Goal: Task Accomplishment & Management: Manage account settings

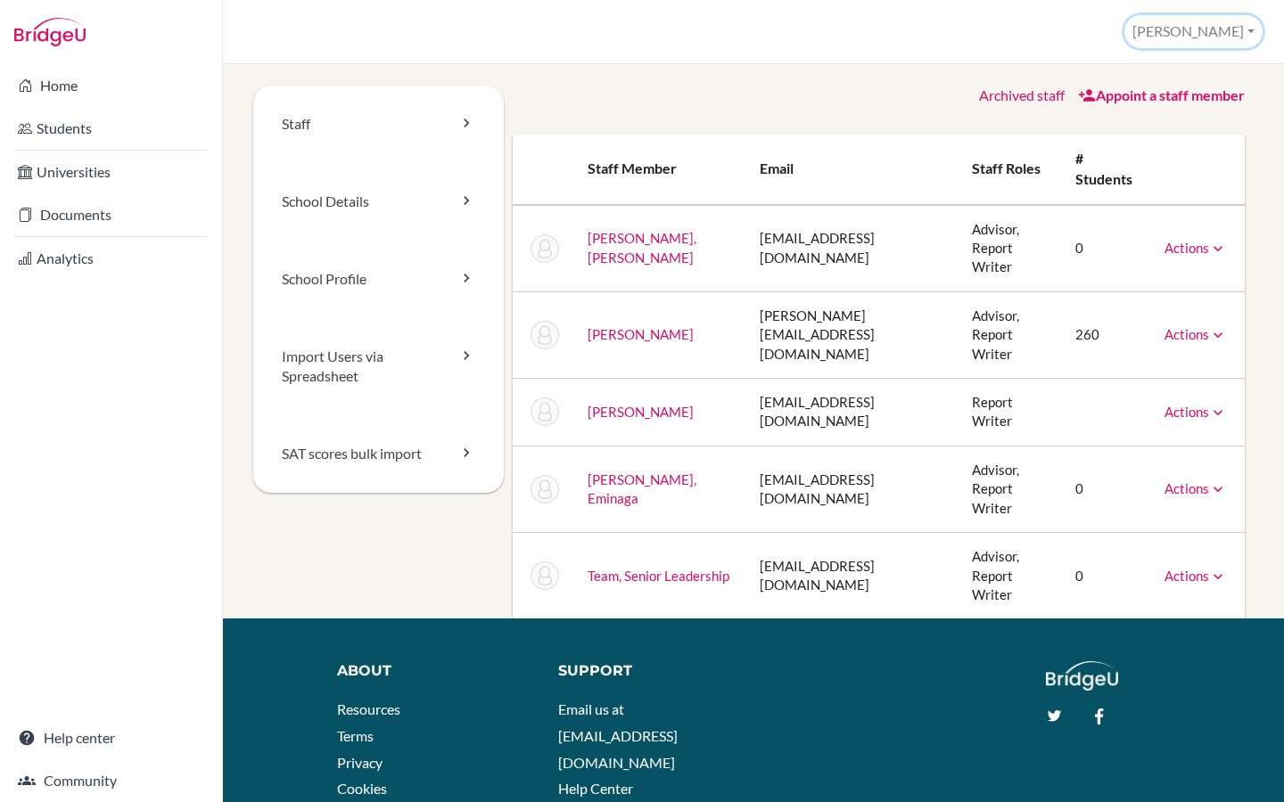
click at [1229, 40] on button "[PERSON_NAME]" at bounding box center [1193, 31] width 138 height 33
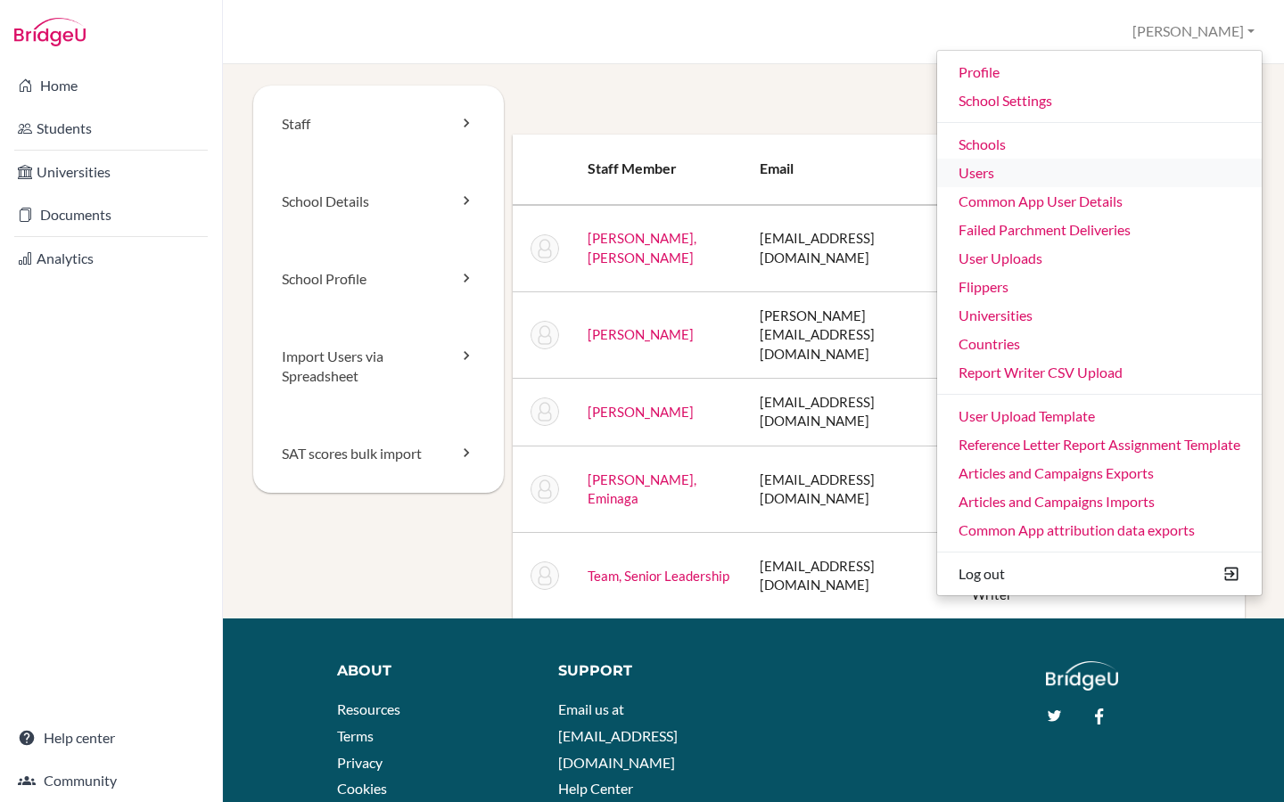
click at [995, 166] on link "Users" at bounding box center [1099, 173] width 324 height 29
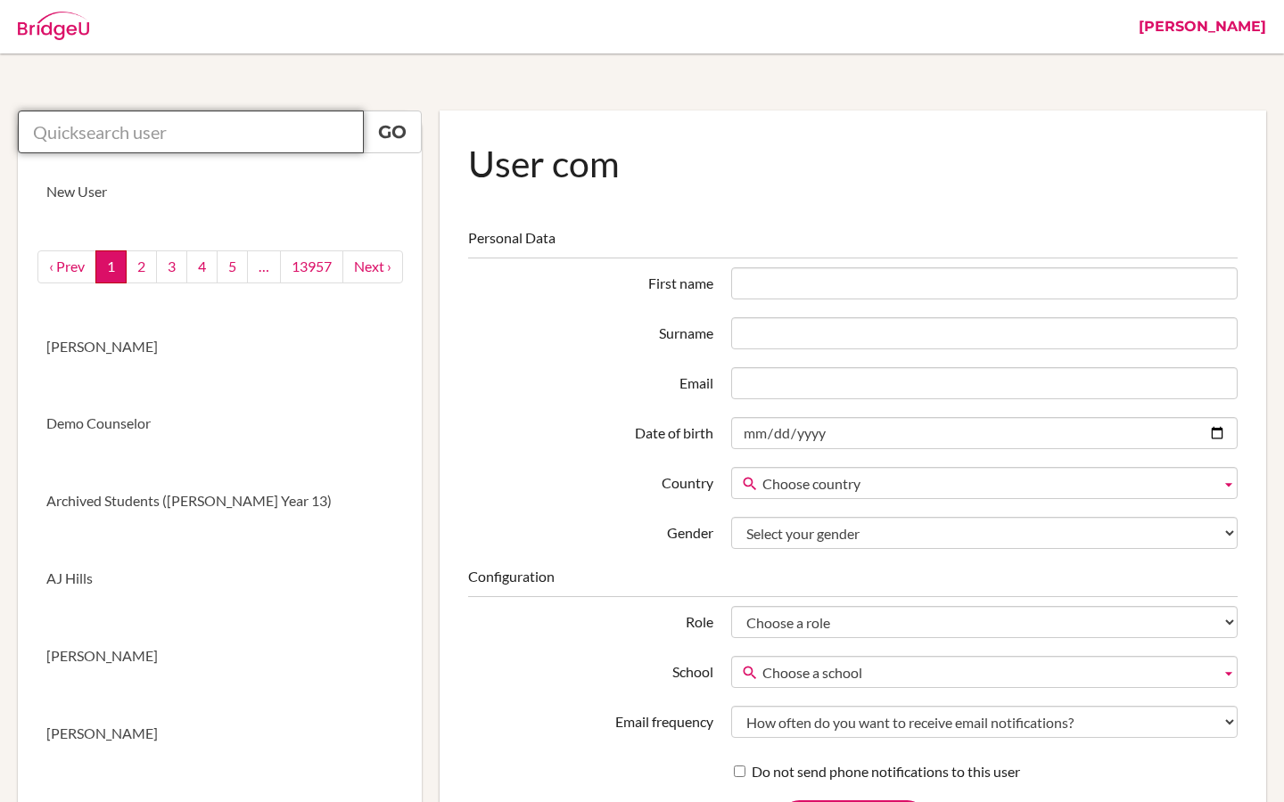
click at [190, 123] on input "text" at bounding box center [191, 132] width 346 height 43
paste input "priscilla.dobson@bbs.edu.kw"
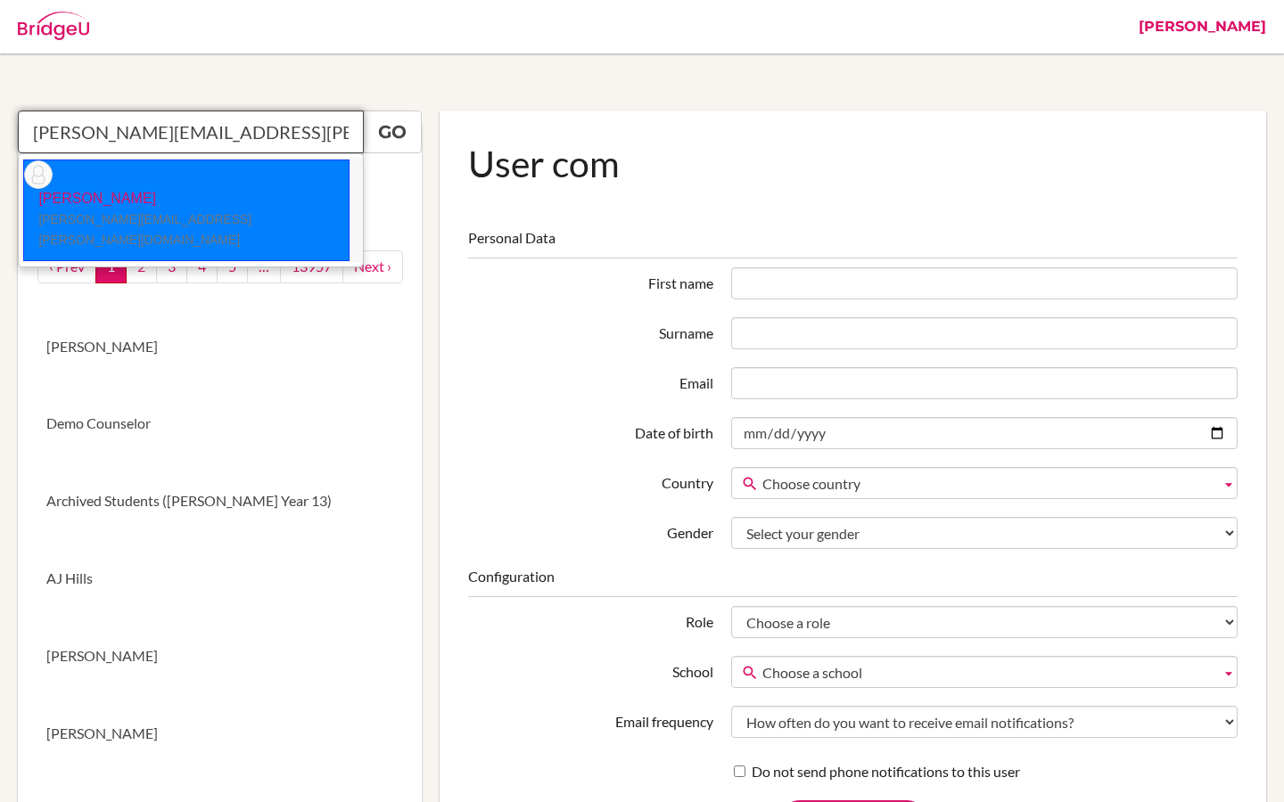
click at [165, 189] on p "Priscilla Dobson priscilla.dobson@bbs.edu.kw" at bounding box center [186, 220] width 324 height 62
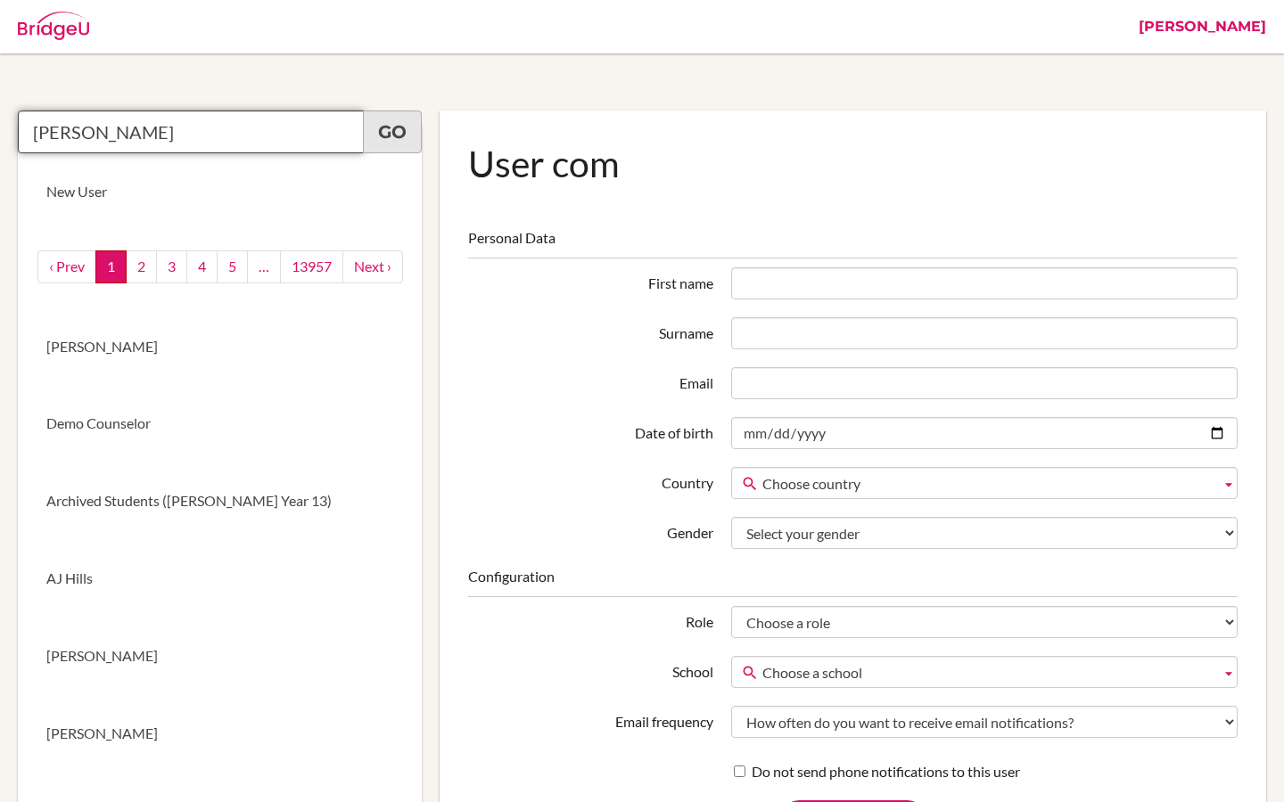
type input "Priscilla Dobson"
click at [396, 143] on link "Go" at bounding box center [392, 132] width 59 height 43
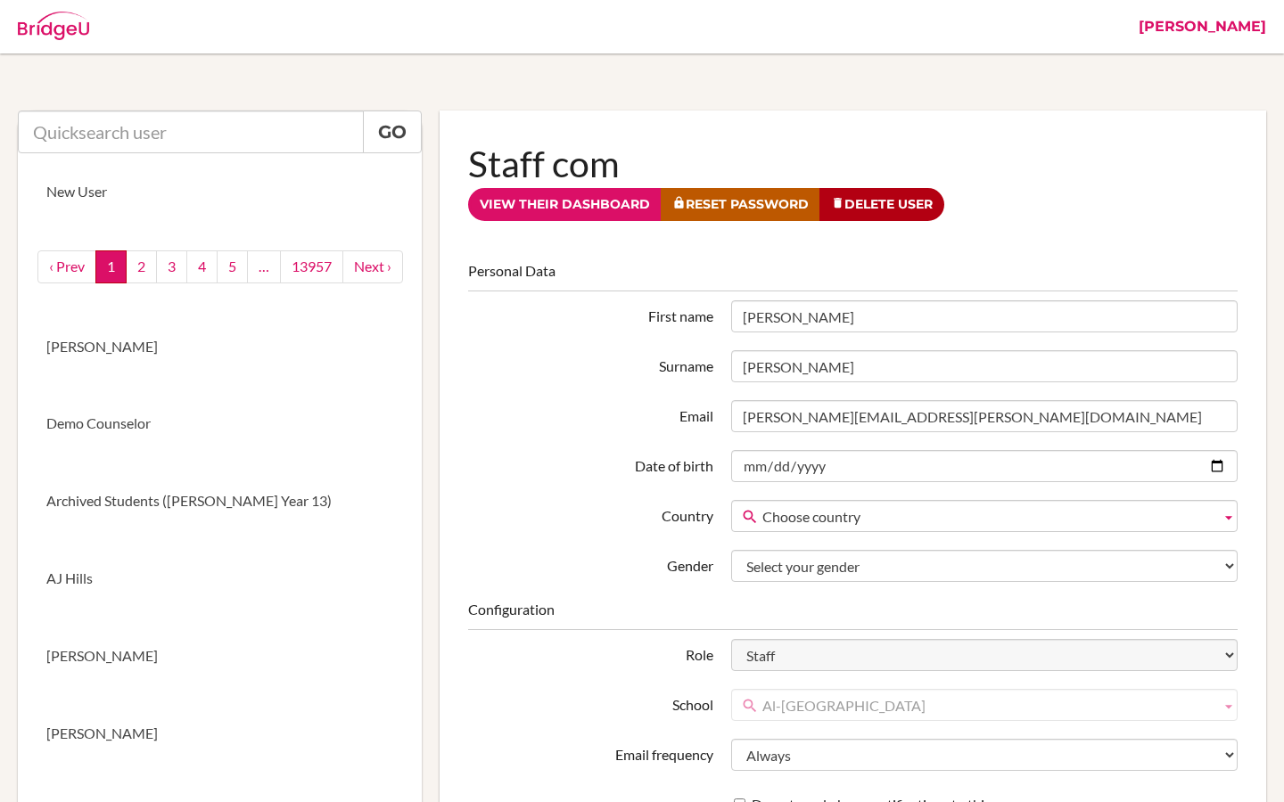
drag, startPoint x: 800, startPoint y: 314, endPoint x: 723, endPoint y: 314, distance: 76.7
click at [723, 314] on div "Priscilla" at bounding box center [984, 316] width 524 height 32
drag, startPoint x: 796, startPoint y: 367, endPoint x: 751, endPoint y: 367, distance: 44.6
click at [751, 367] on input "Dobson" at bounding box center [984, 366] width 506 height 32
click at [628, 403] on label "Email" at bounding box center [590, 413] width 262 height 27
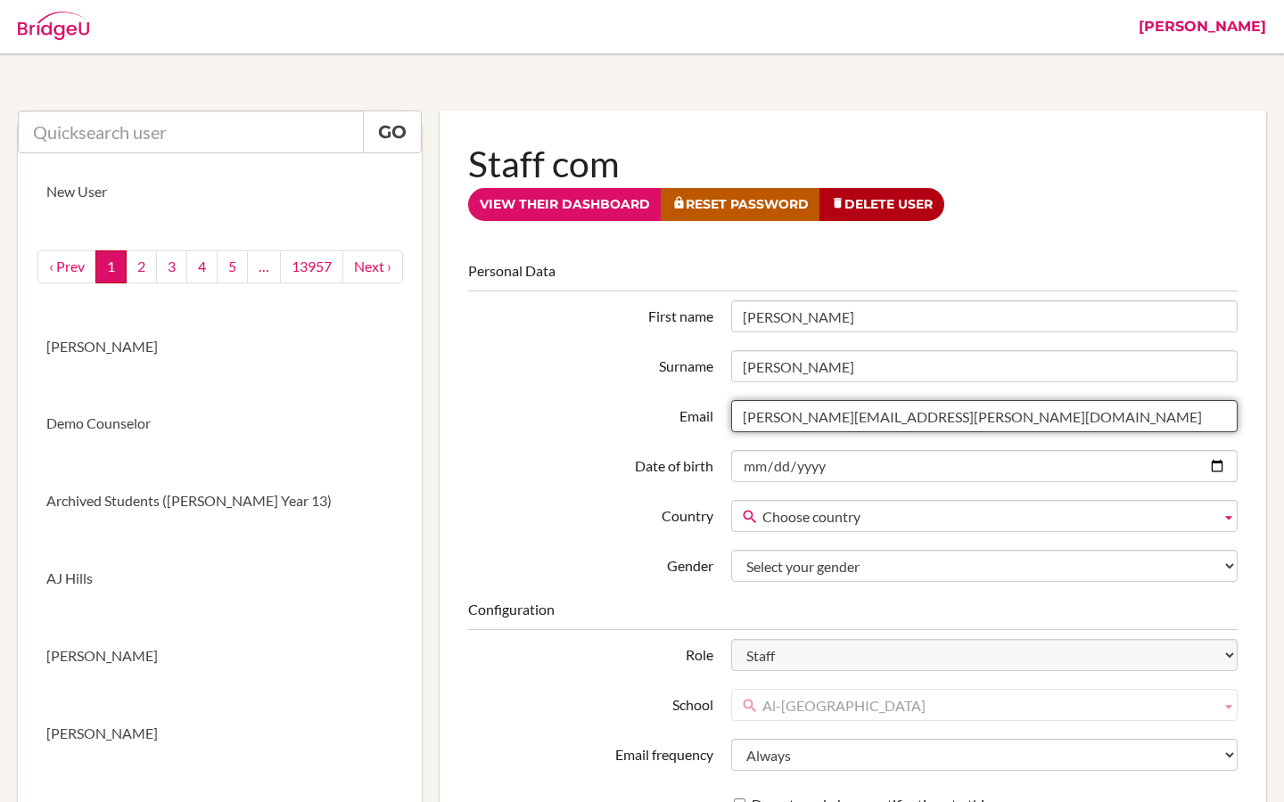
click at [731, 403] on input "priscilla.dobson@bbs.edu.kw" at bounding box center [984, 416] width 506 height 32
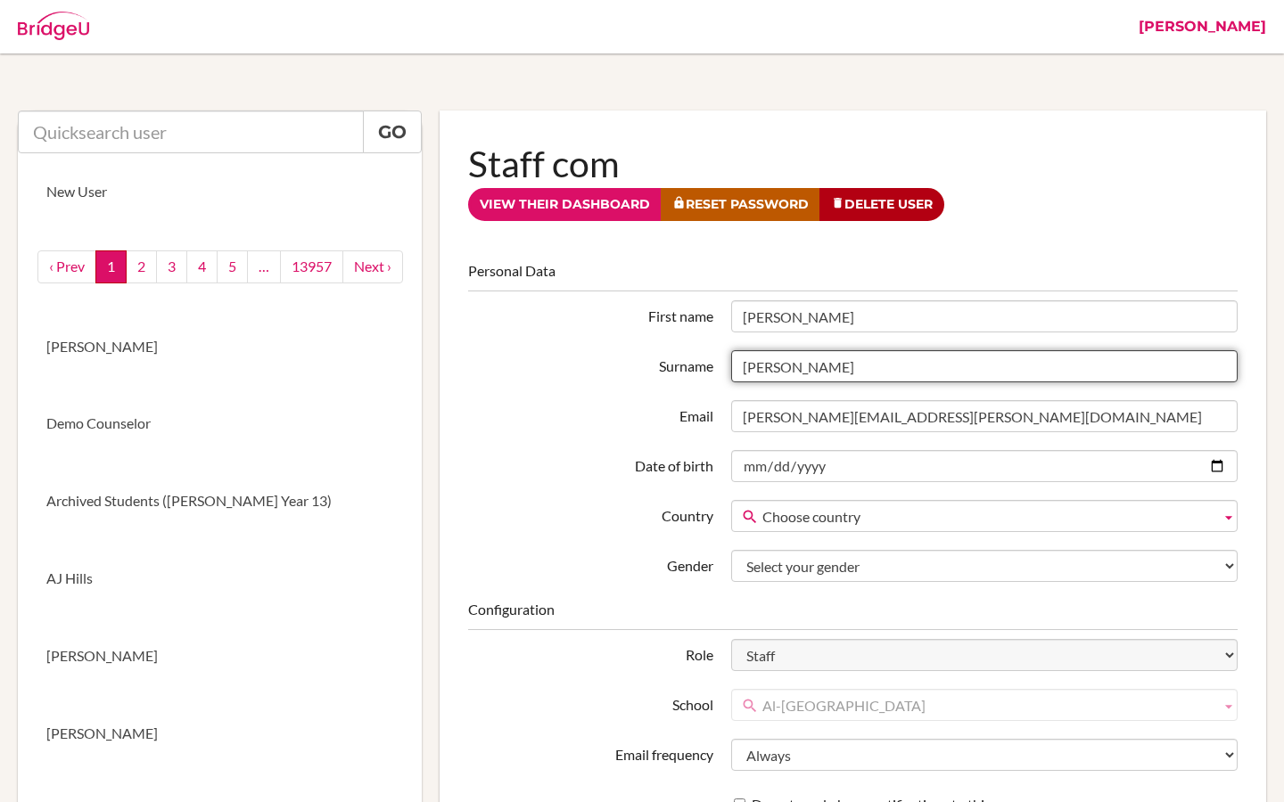
drag, startPoint x: 818, startPoint y: 364, endPoint x: 732, endPoint y: 362, distance: 86.5
click at [732, 362] on input "Dobson" at bounding box center [984, 366] width 506 height 32
click at [1250, 31] on link "[PERSON_NAME]" at bounding box center [1201, 26] width 145 height 53
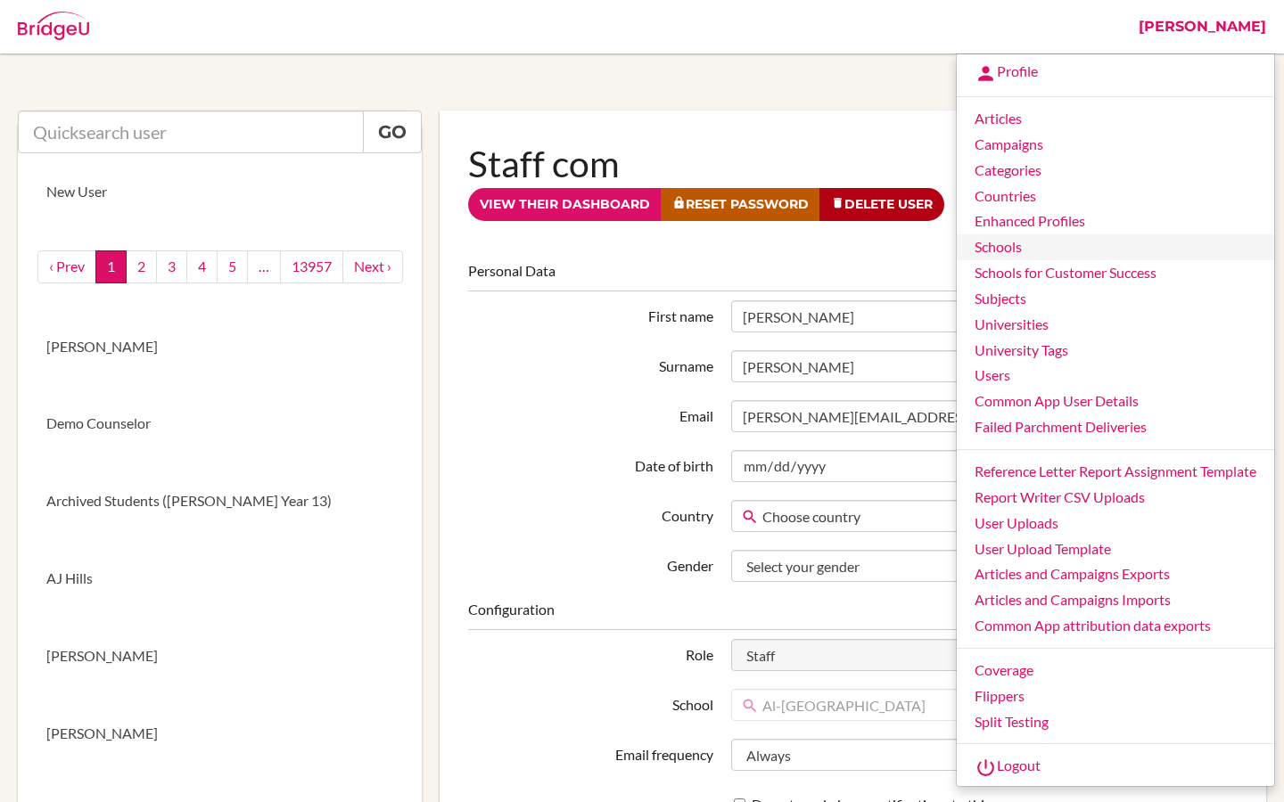
click at [1016, 243] on link "Schools" at bounding box center [1114, 247] width 317 height 26
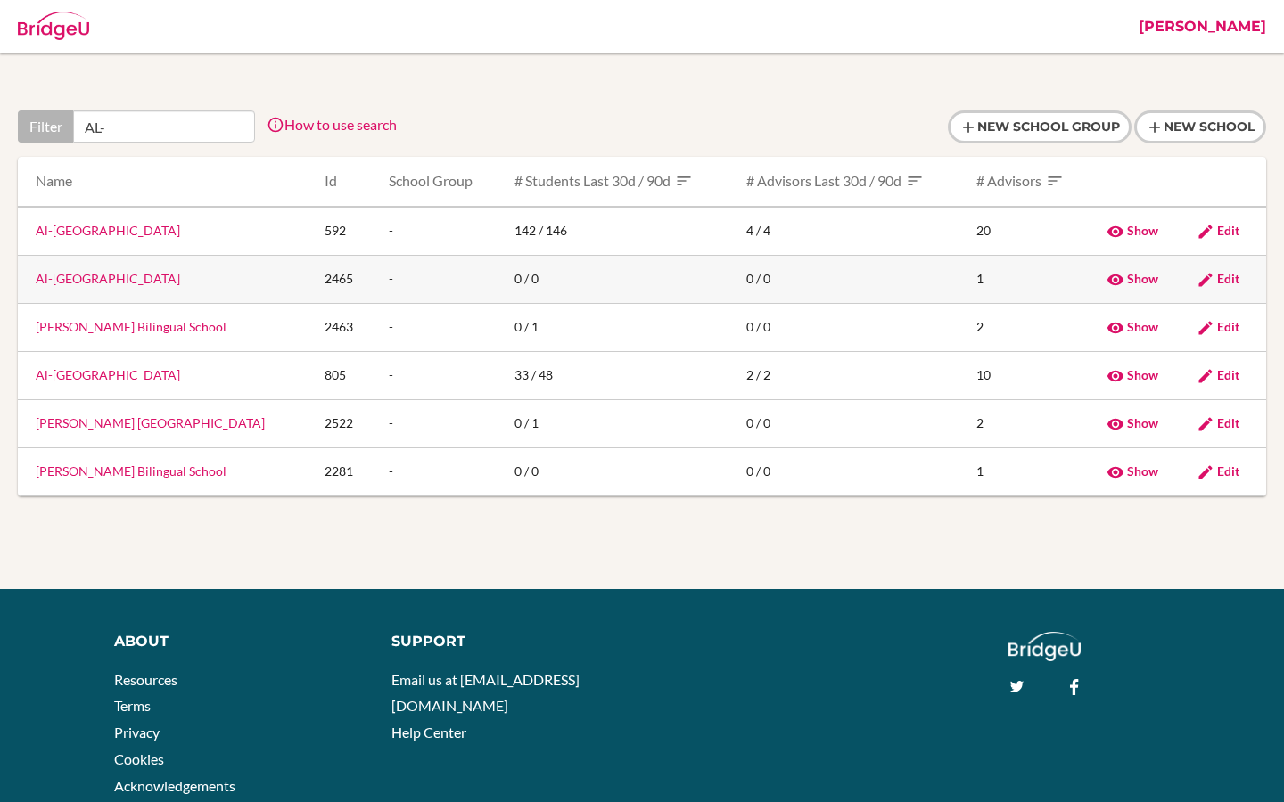
type input "AL-"
drag, startPoint x: 205, startPoint y: 281, endPoint x: 29, endPoint y: 281, distance: 175.6
click at [29, 281] on td "Al-Bayan International School" at bounding box center [164, 279] width 292 height 48
copy link "Al-Bayan International School"
click at [146, 285] on link "Al-Bayan International School" at bounding box center [108, 278] width 144 height 15
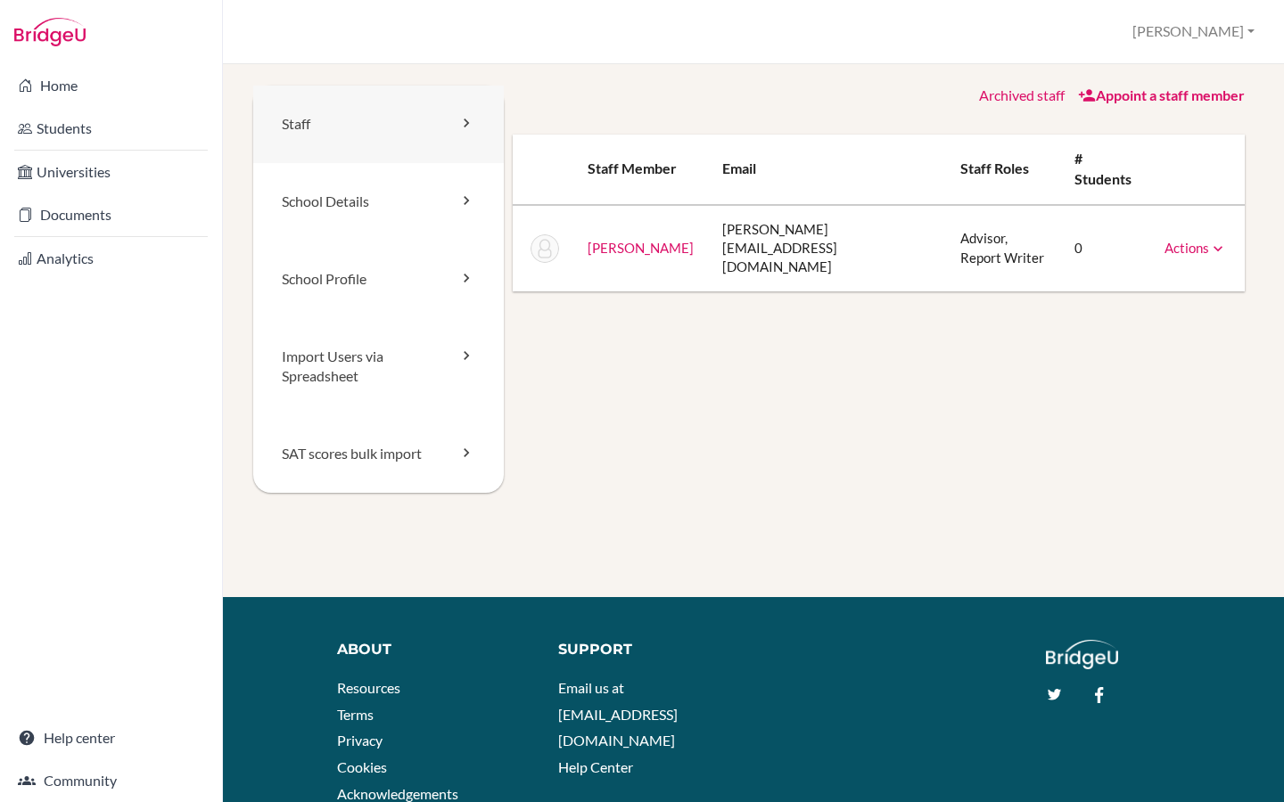
click at [430, 125] on link "Staff" at bounding box center [378, 125] width 250 height 78
click at [1218, 42] on button "[PERSON_NAME]" at bounding box center [1193, 31] width 138 height 33
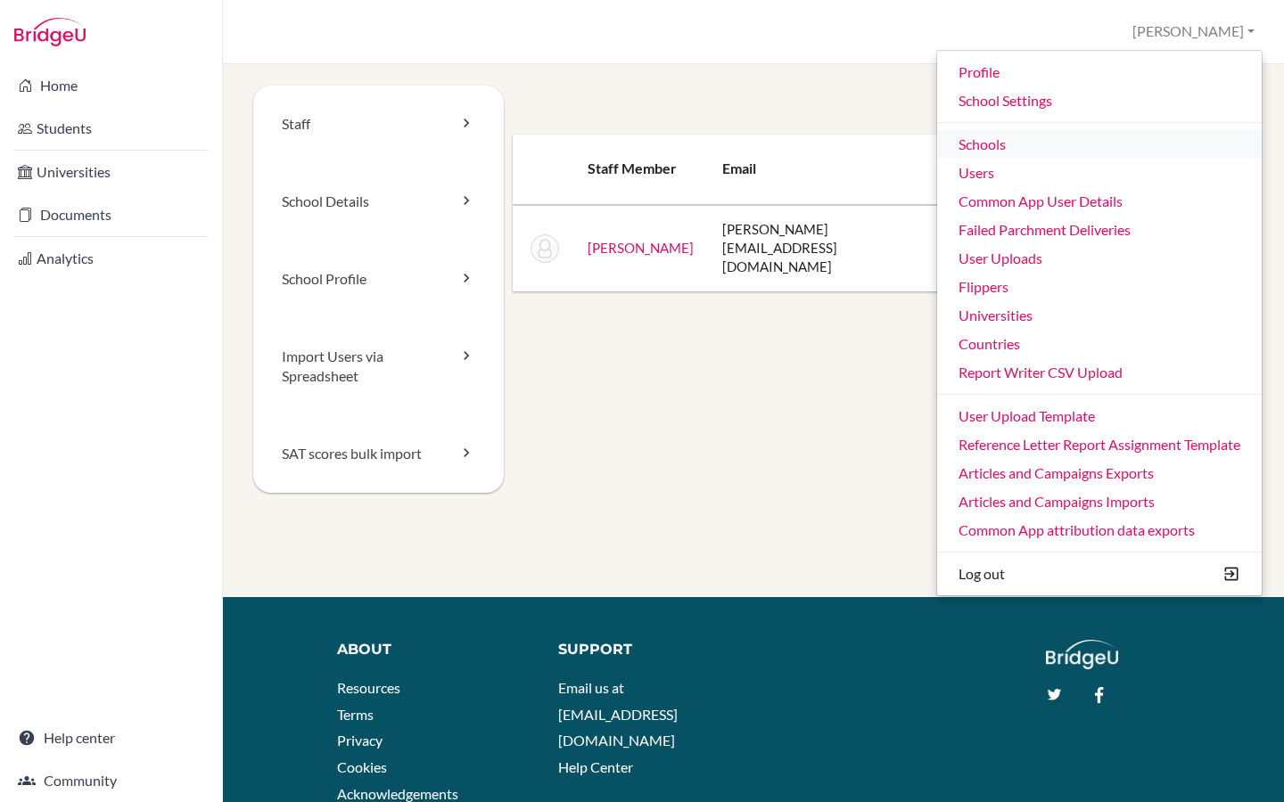
click at [1036, 148] on link "Schools" at bounding box center [1099, 144] width 324 height 29
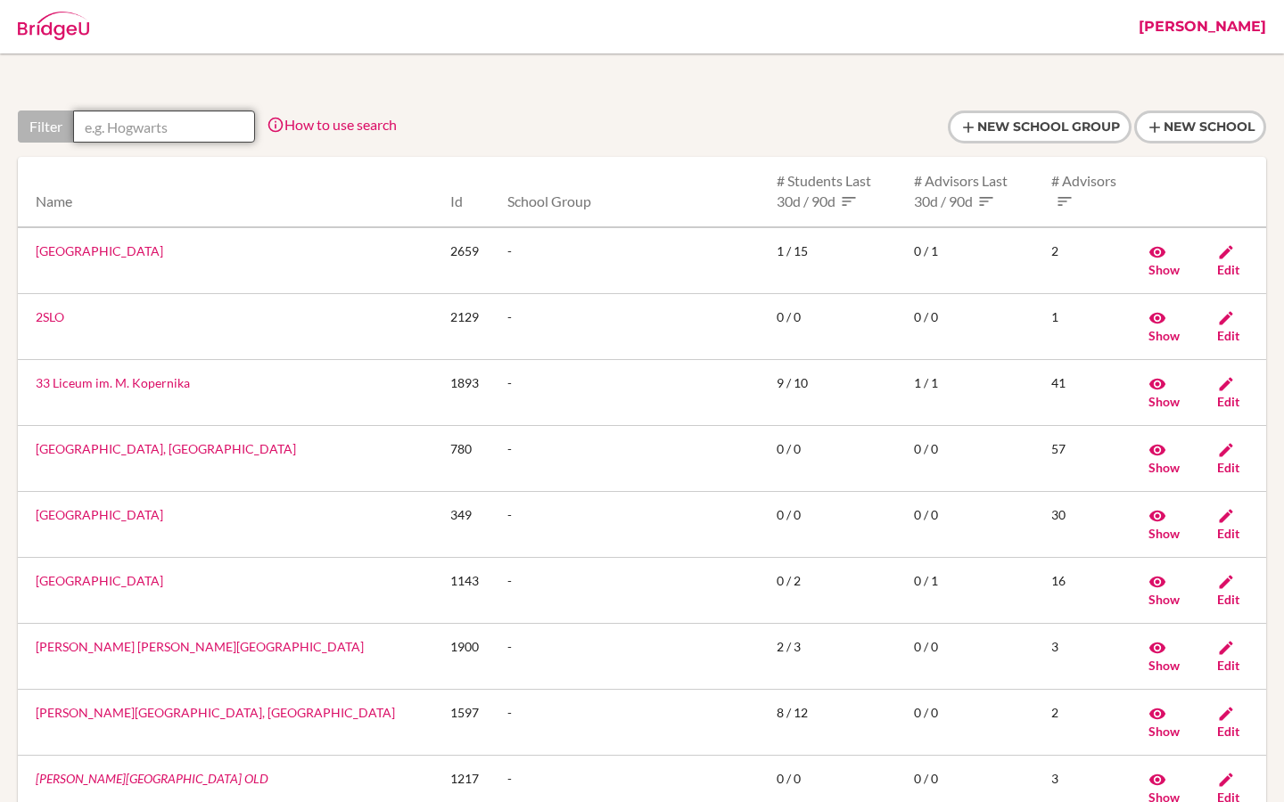
click at [162, 126] on input "text" at bounding box center [164, 127] width 182 height 32
paste input "Al Bayan Bilingual School"
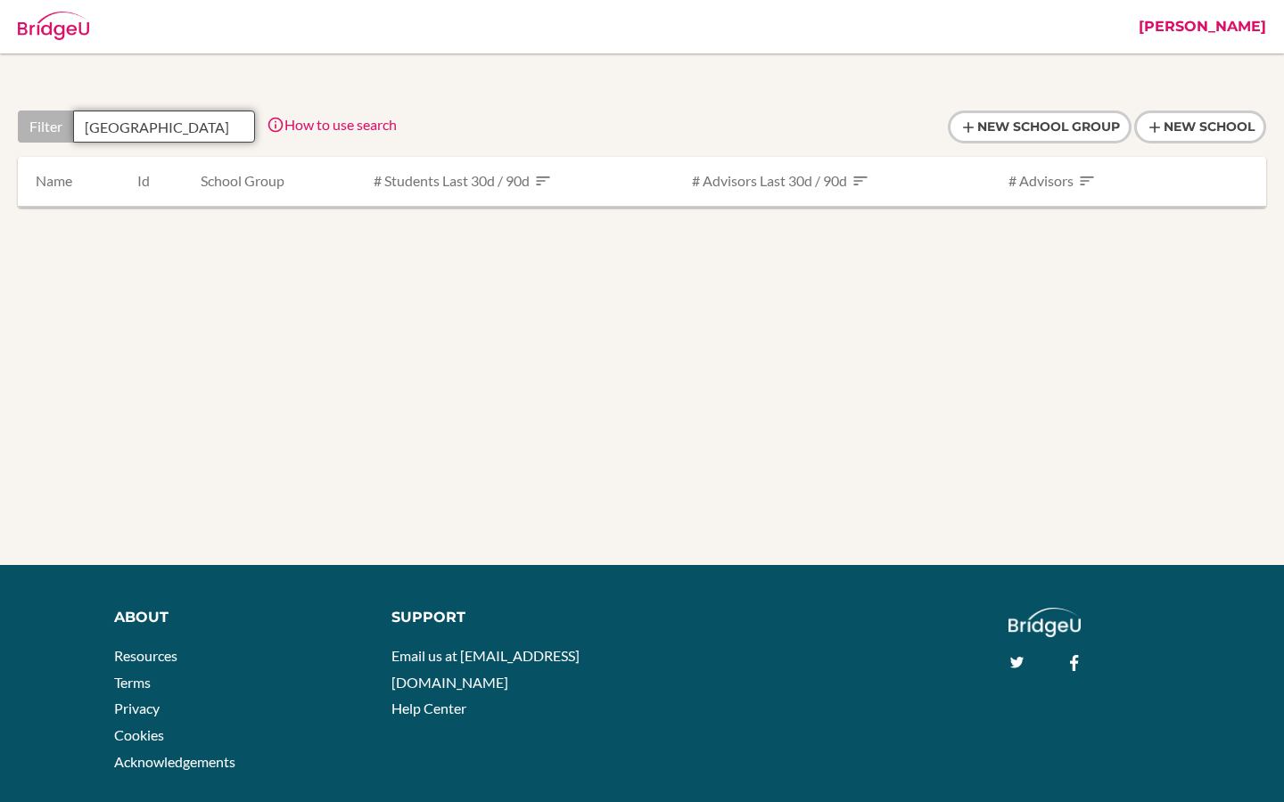
scroll to position [0, 4]
drag, startPoint x: 98, startPoint y: 125, endPoint x: 262, endPoint y: 131, distance: 164.1
click at [262, 131] on div "Filter Al Bayan Bilingual School How to use search Filter by school name, acces…" at bounding box center [207, 127] width 379 height 32
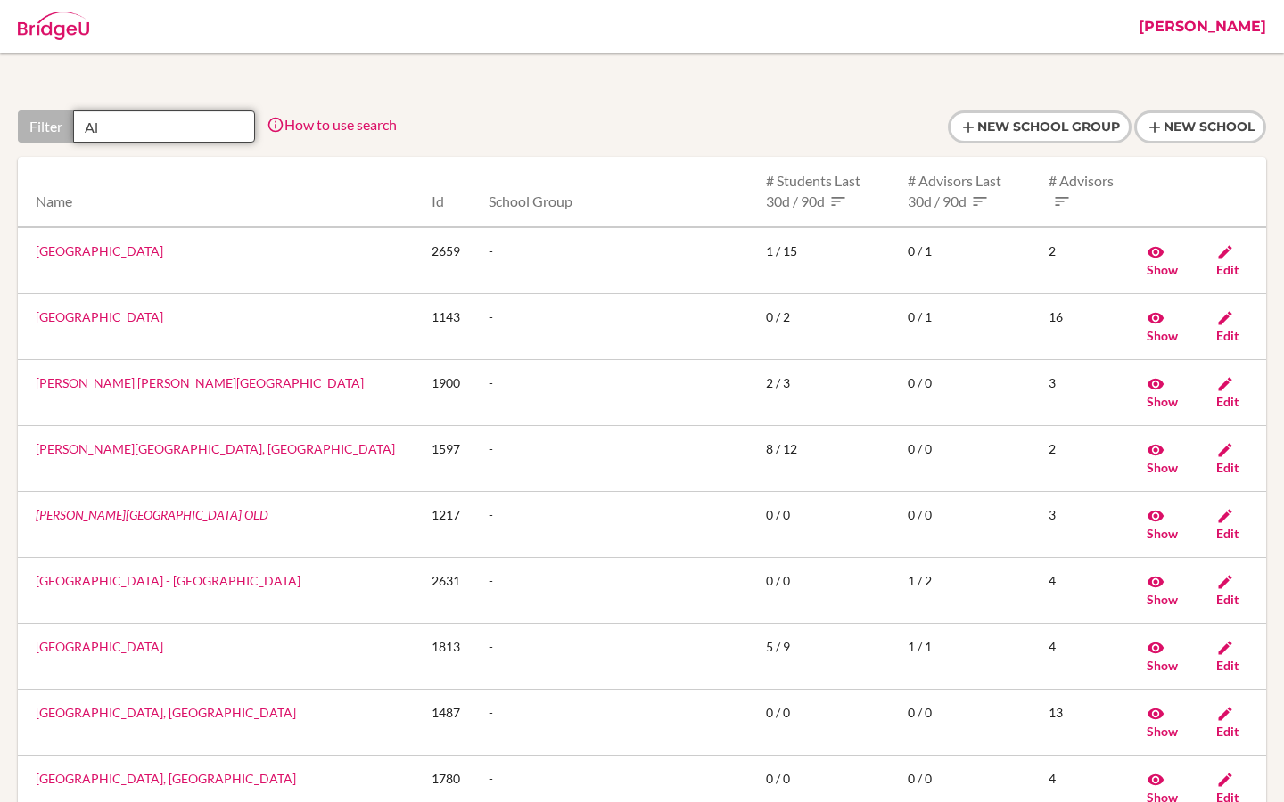
scroll to position [0, 0]
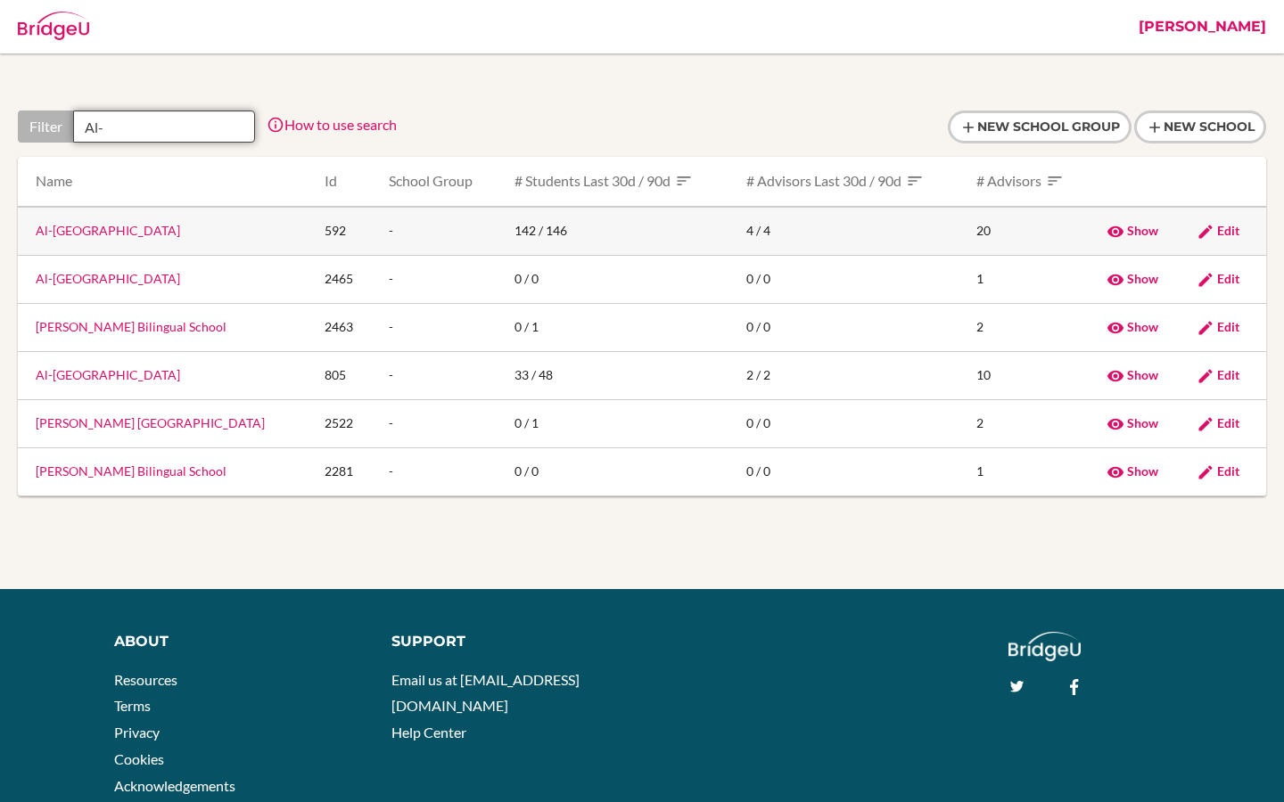
type input "Al-"
click at [138, 233] on link "Al-Bayan Bilingual School" at bounding box center [108, 230] width 144 height 15
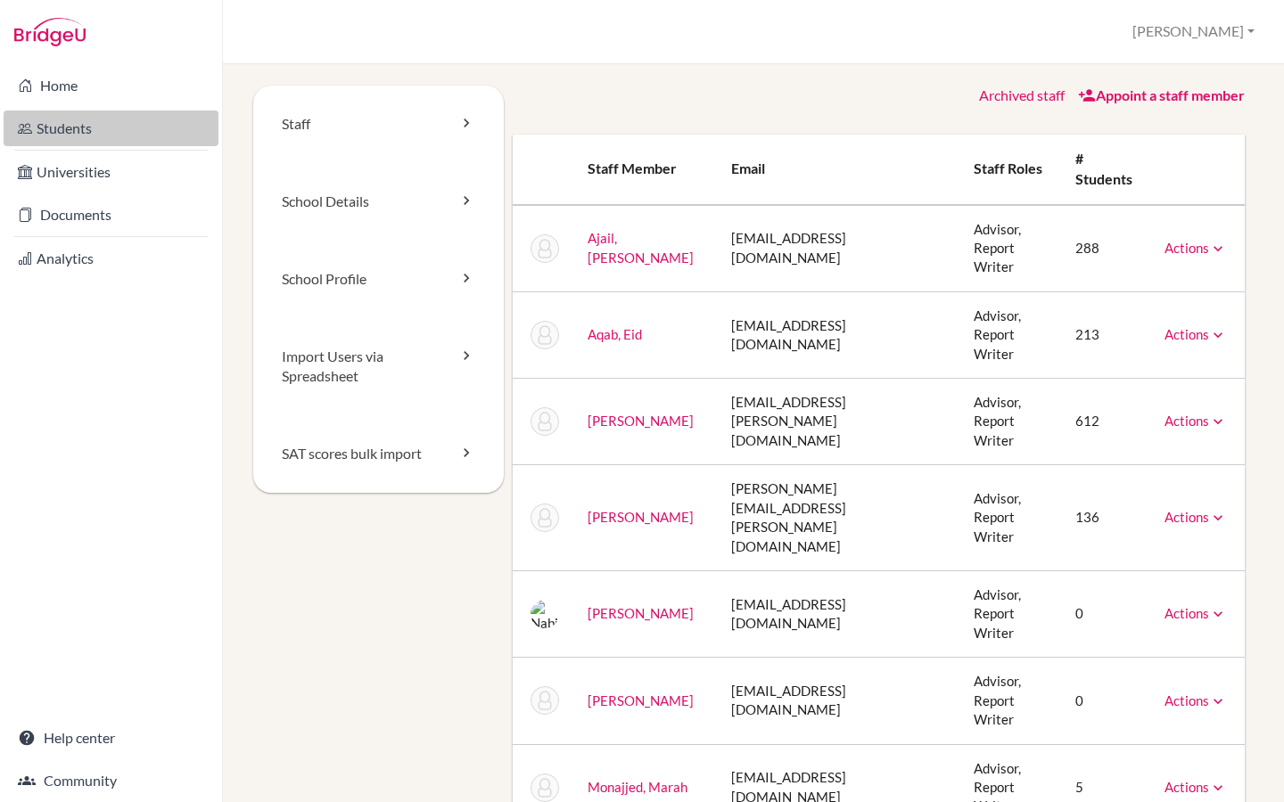
click at [104, 119] on link "Students" at bounding box center [111, 129] width 215 height 36
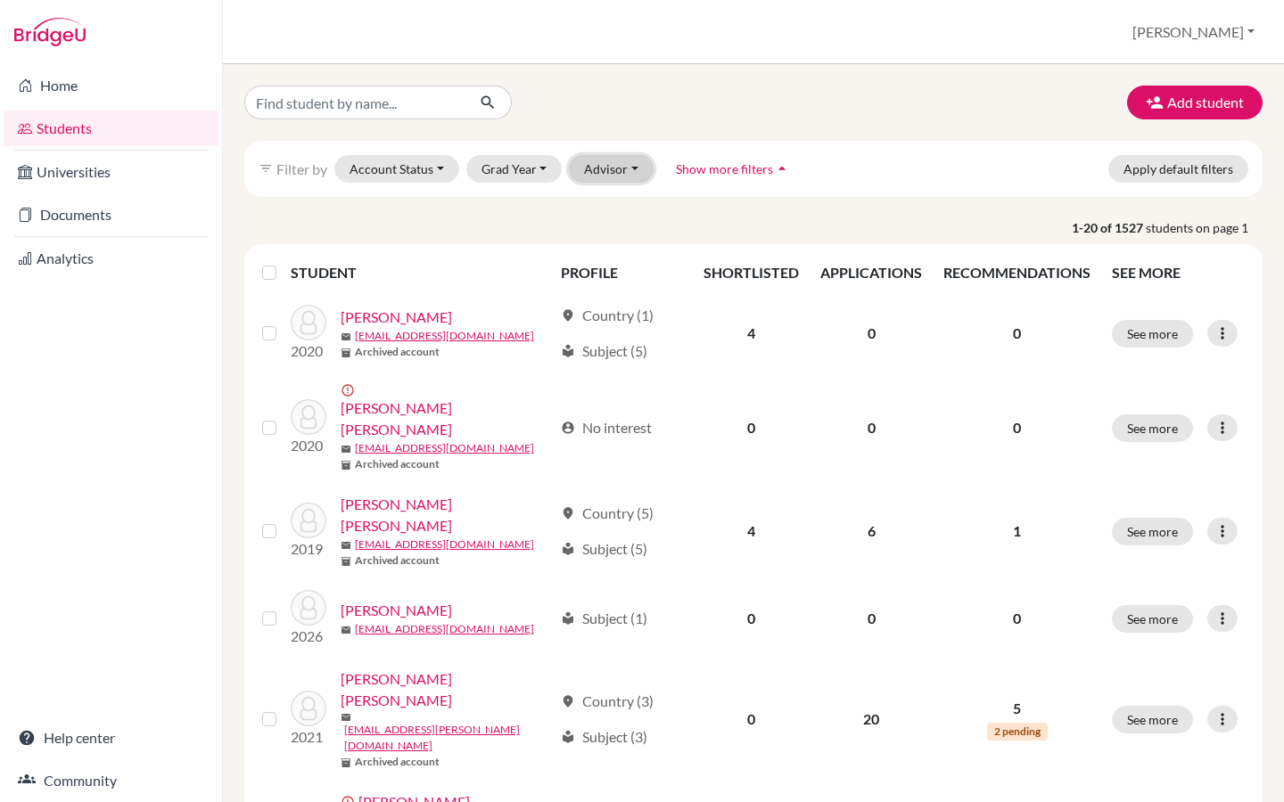
click at [591, 172] on button "Advisor" at bounding box center [611, 169] width 85 height 28
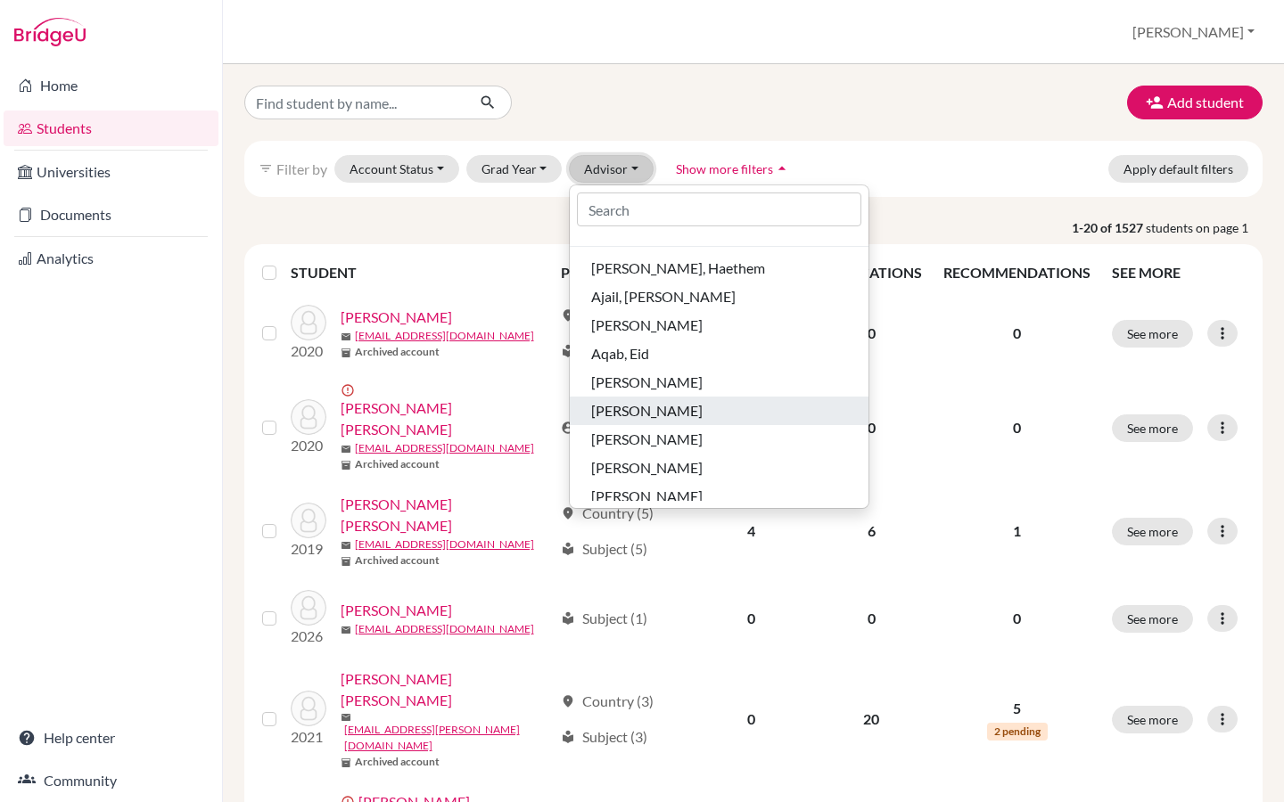
scroll to position [29, 0]
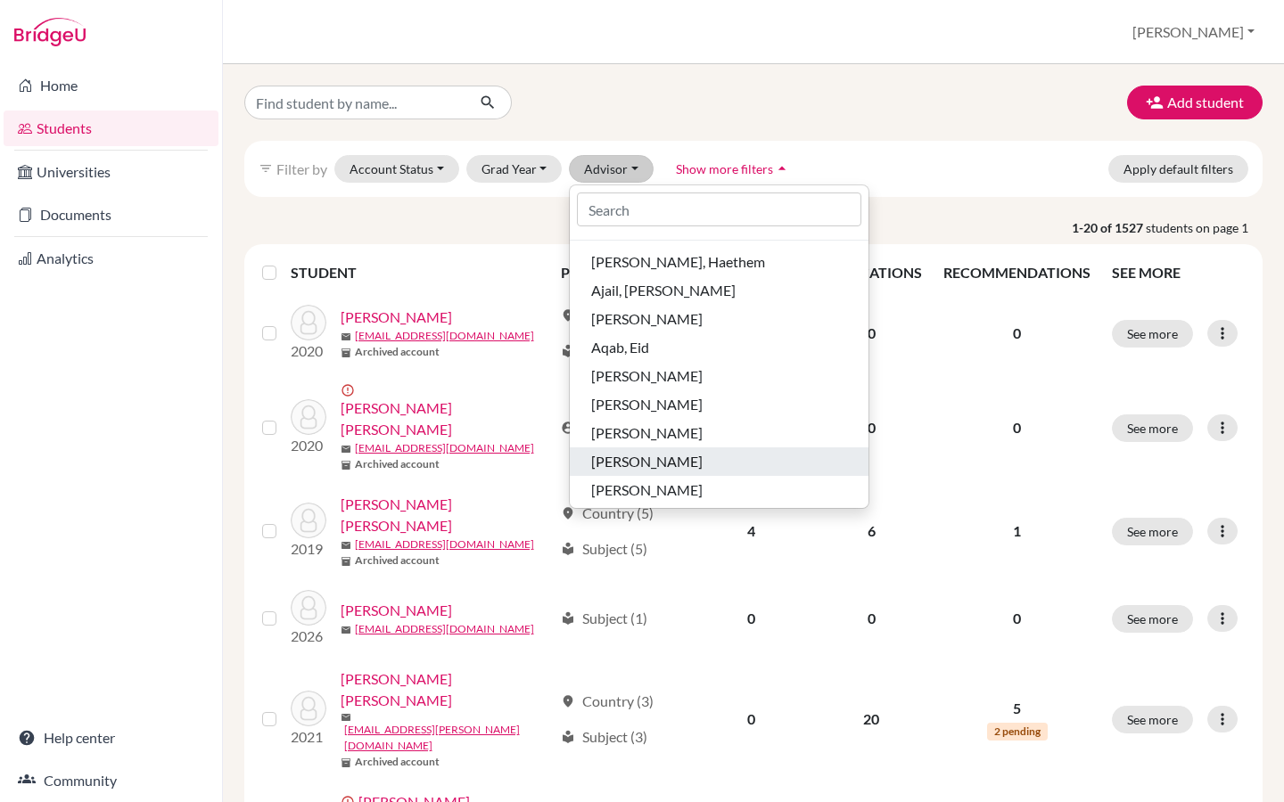
click at [631, 454] on span "[PERSON_NAME]" at bounding box center [646, 461] width 111 height 21
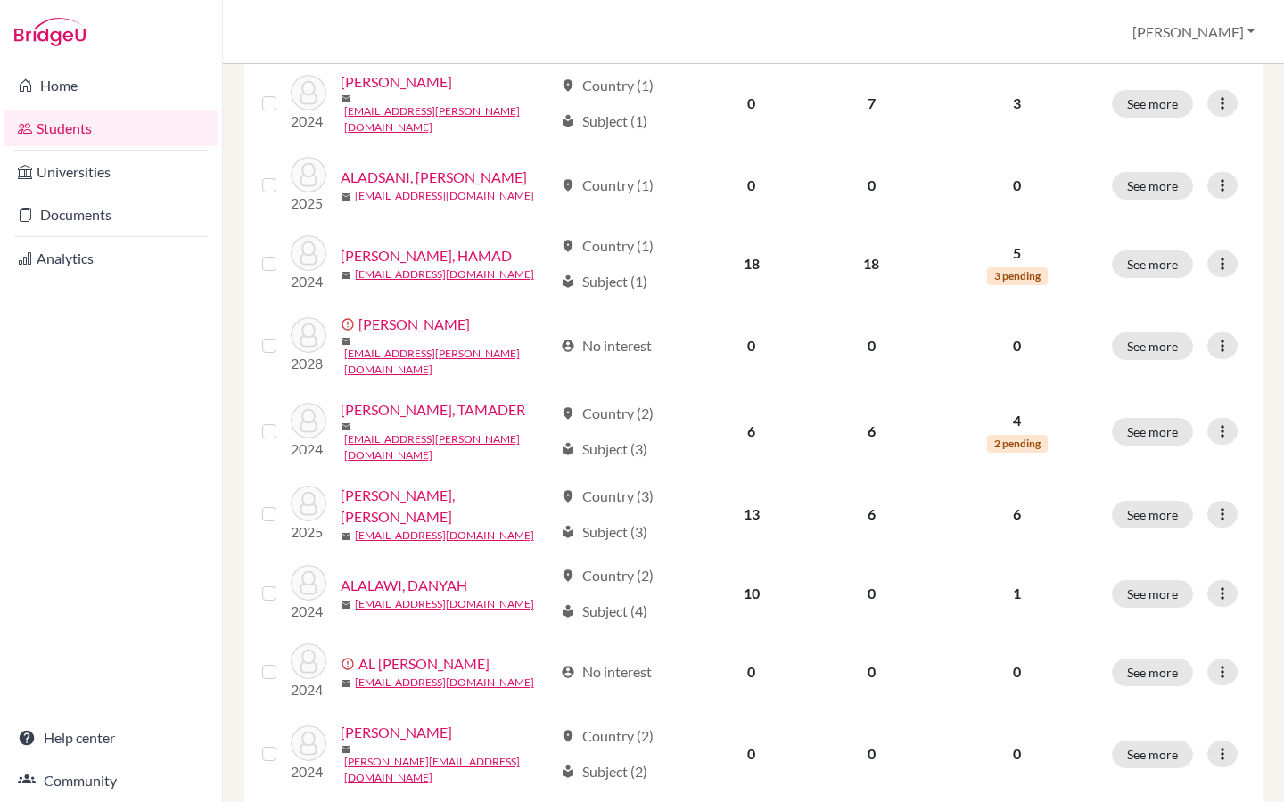
scroll to position [711, 0]
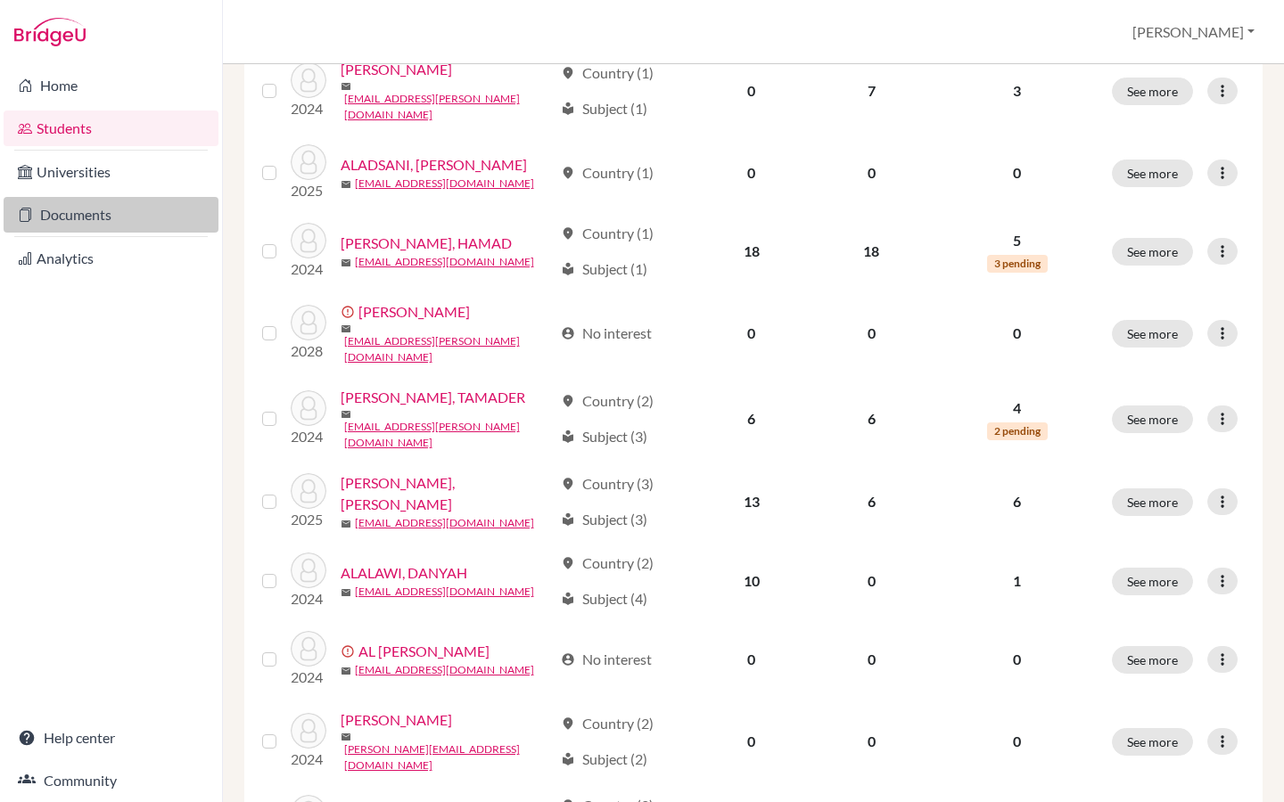
click at [143, 220] on link "Documents" at bounding box center [111, 215] width 215 height 36
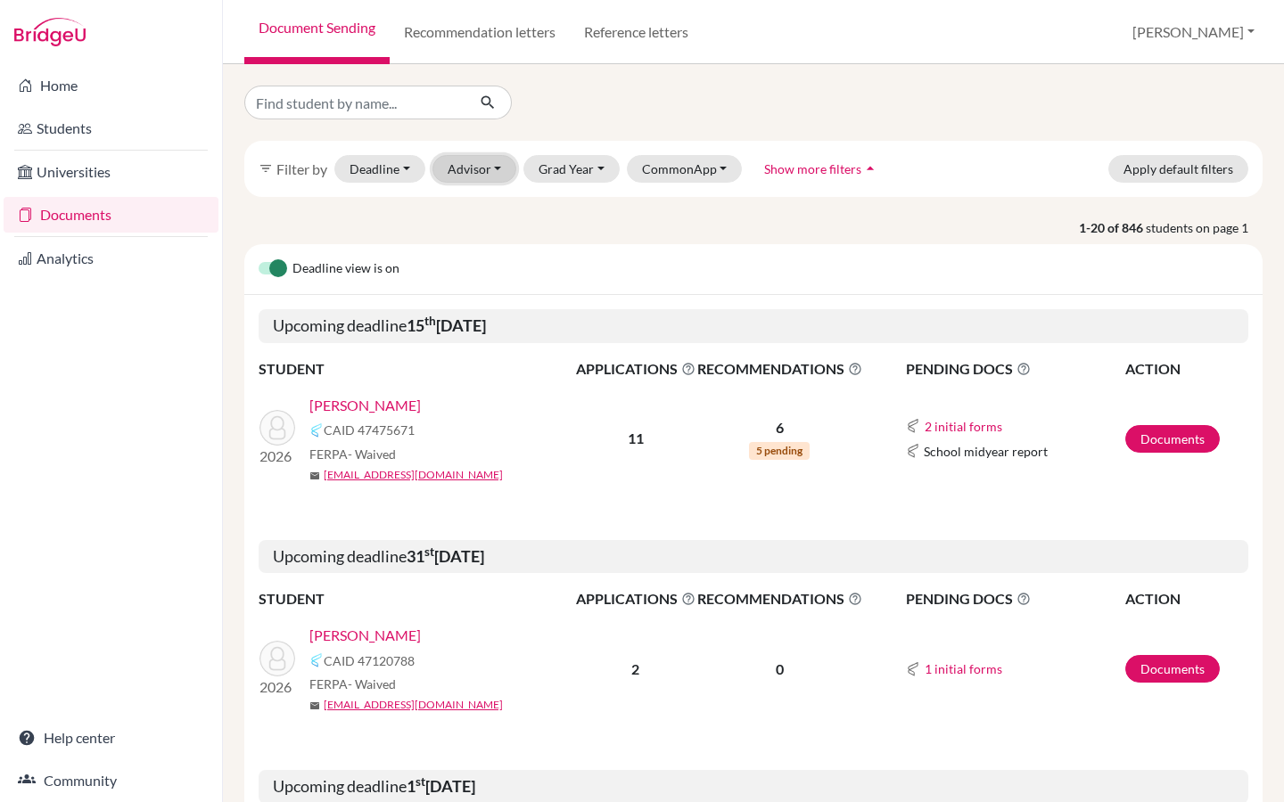
click at [473, 166] on button "Advisor" at bounding box center [474, 169] width 85 height 28
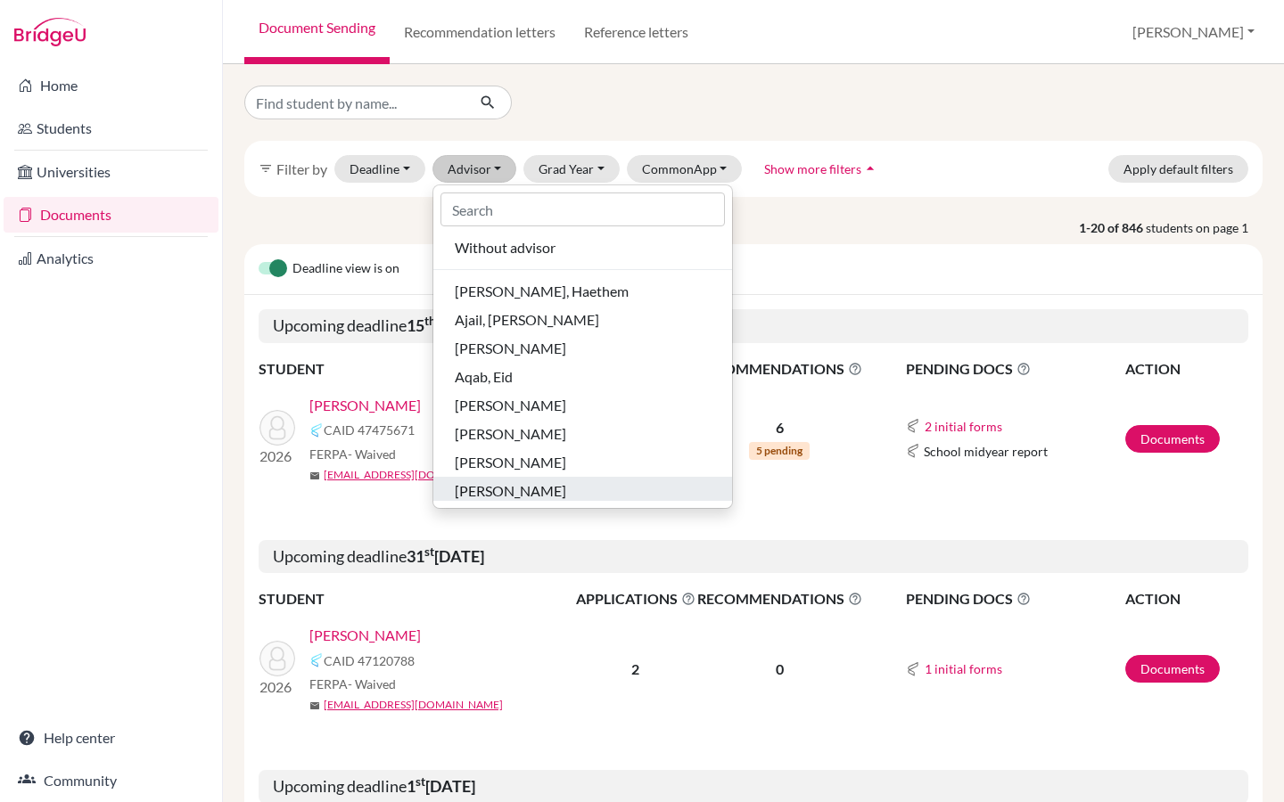
click at [510, 480] on span "Dobson, Priscilla" at bounding box center [510, 490] width 111 height 21
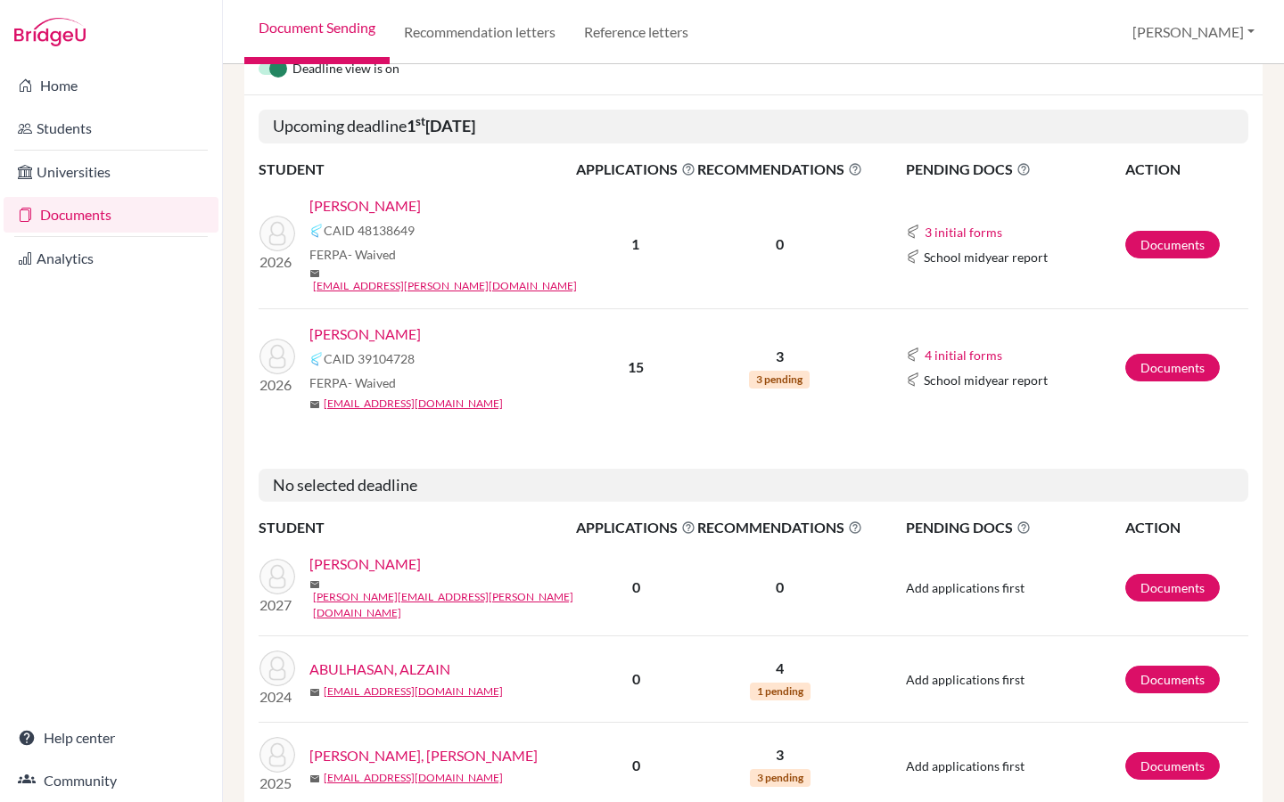
scroll to position [288, 0]
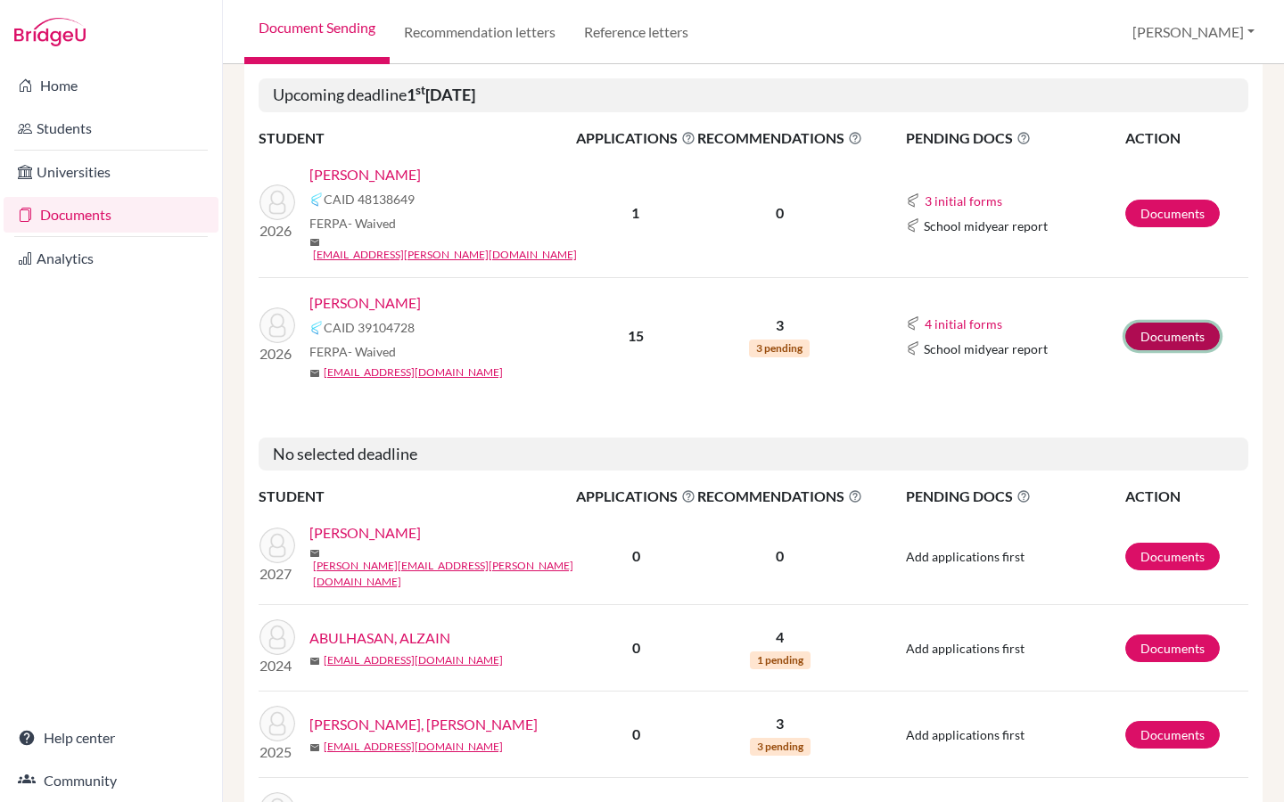
click at [1146, 325] on link "Documents" at bounding box center [1172, 337] width 94 height 28
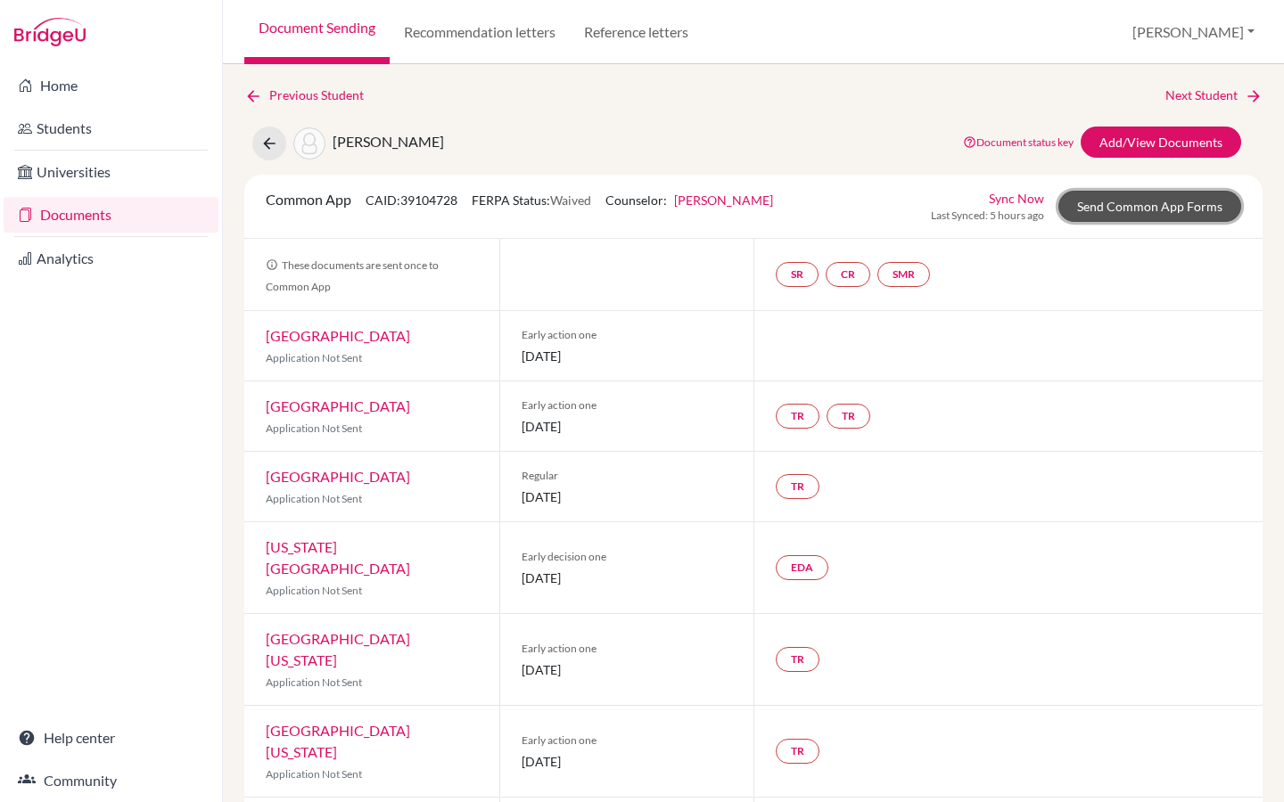
click at [1109, 202] on link "Send Common App Forms" at bounding box center [1149, 206] width 183 height 31
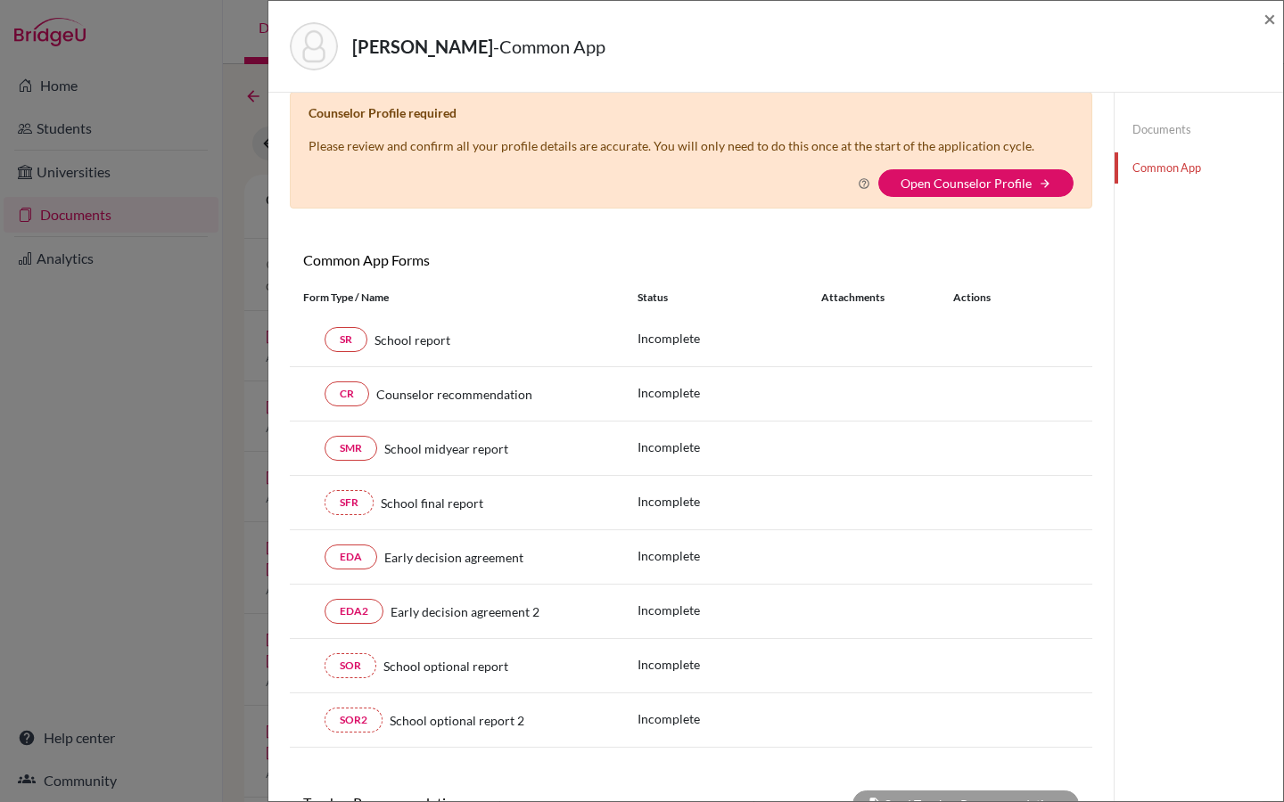
scroll to position [34, 0]
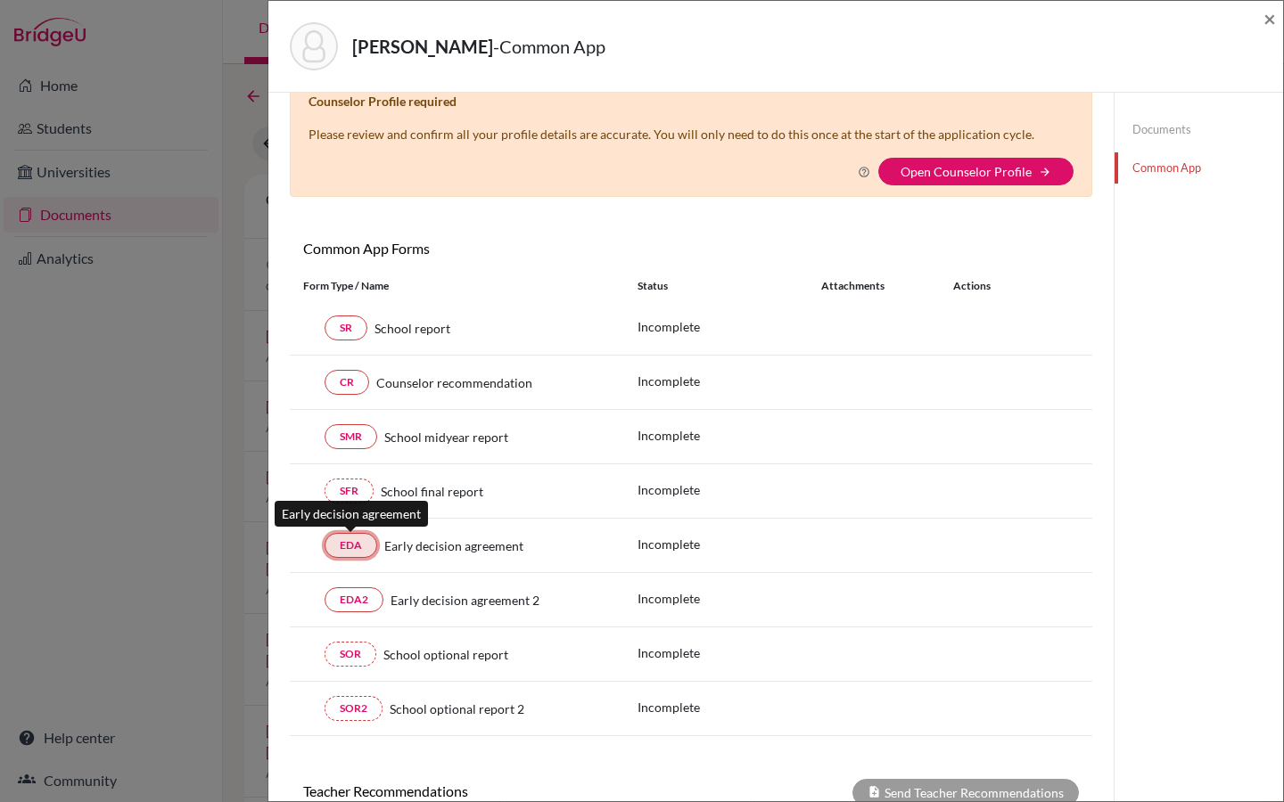
click at [351, 545] on link "EDA" at bounding box center [350, 545] width 53 height 25
drag, startPoint x: 1269, startPoint y: 20, endPoint x: 668, endPoint y: 72, distance: 604.0
click at [1269, 20] on span "×" at bounding box center [1269, 18] width 12 height 26
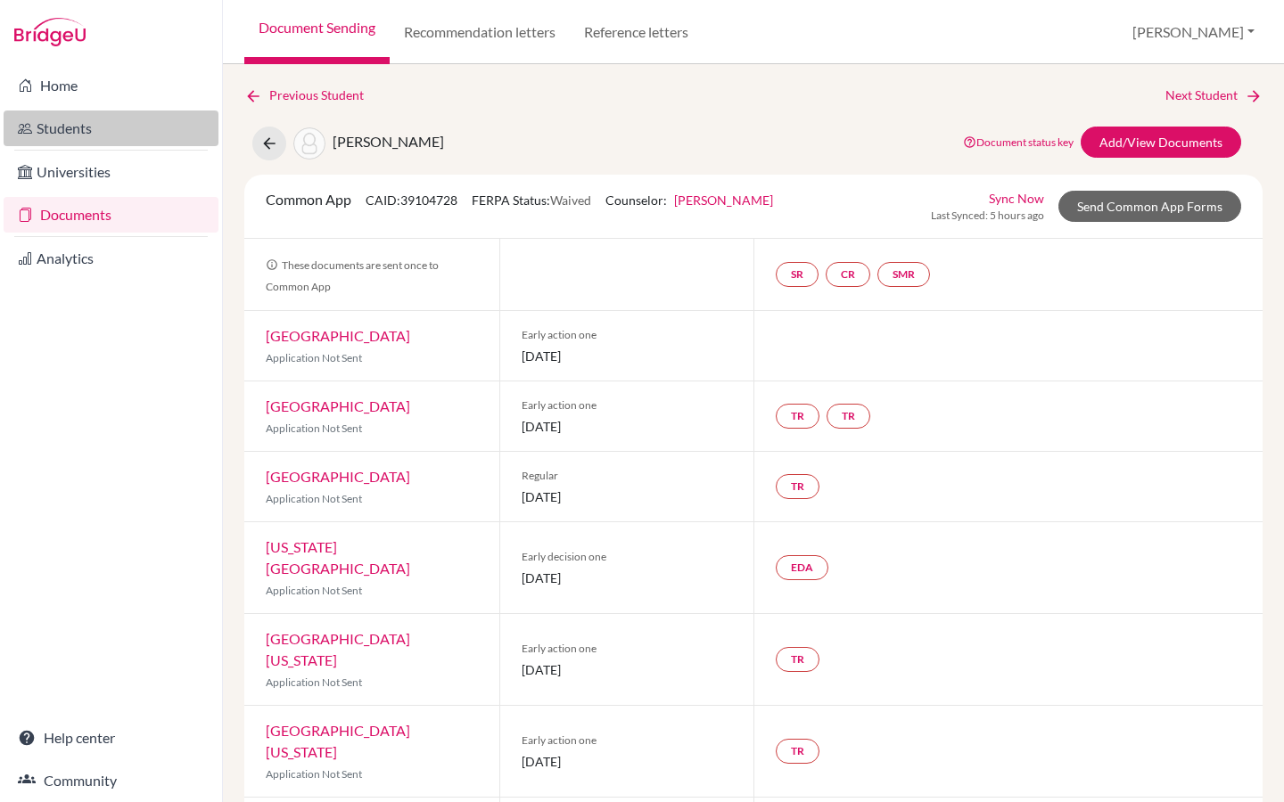
click at [94, 130] on link "Students" at bounding box center [111, 129] width 215 height 36
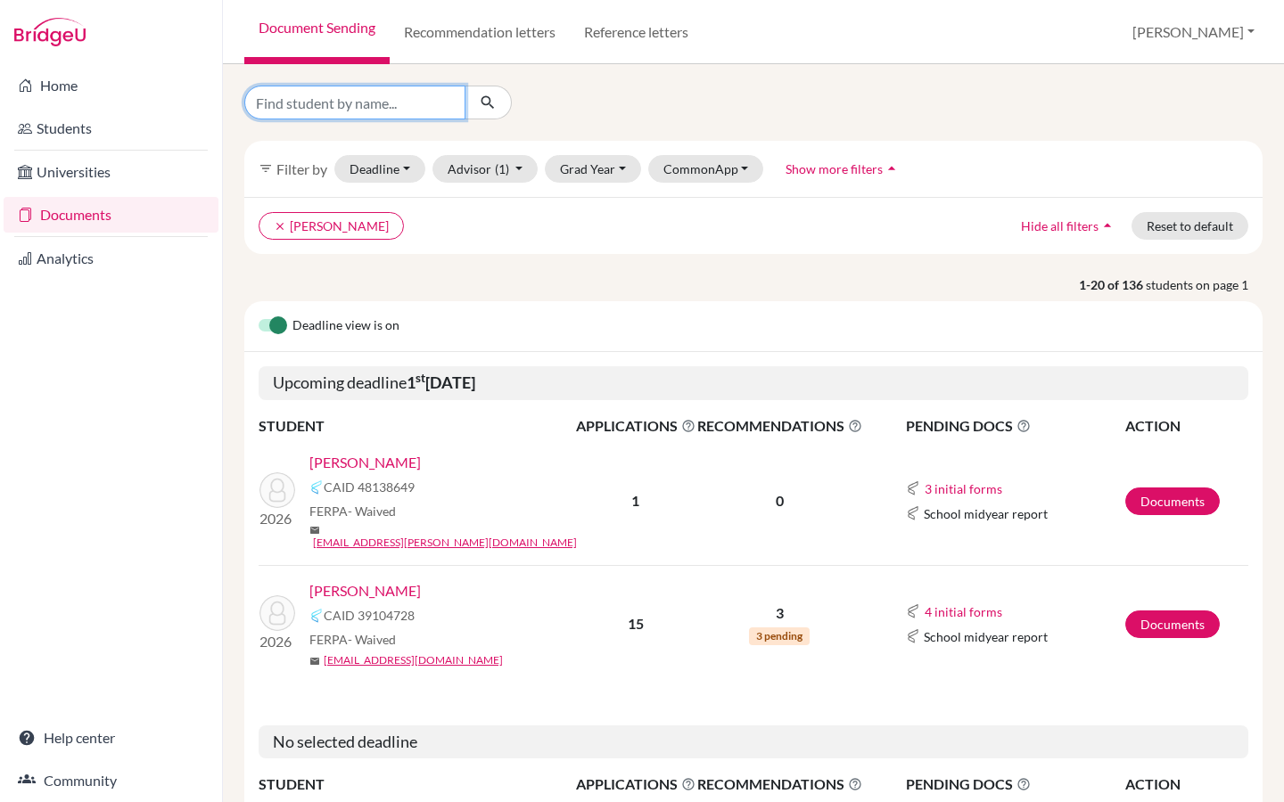
click at [393, 103] on input "Find student by name..." at bounding box center [354, 103] width 221 height 34
paste input "Fahad Almojil."
type input "Fahad Almojil"
click at [483, 102] on icon "submit" at bounding box center [488, 103] width 18 height 18
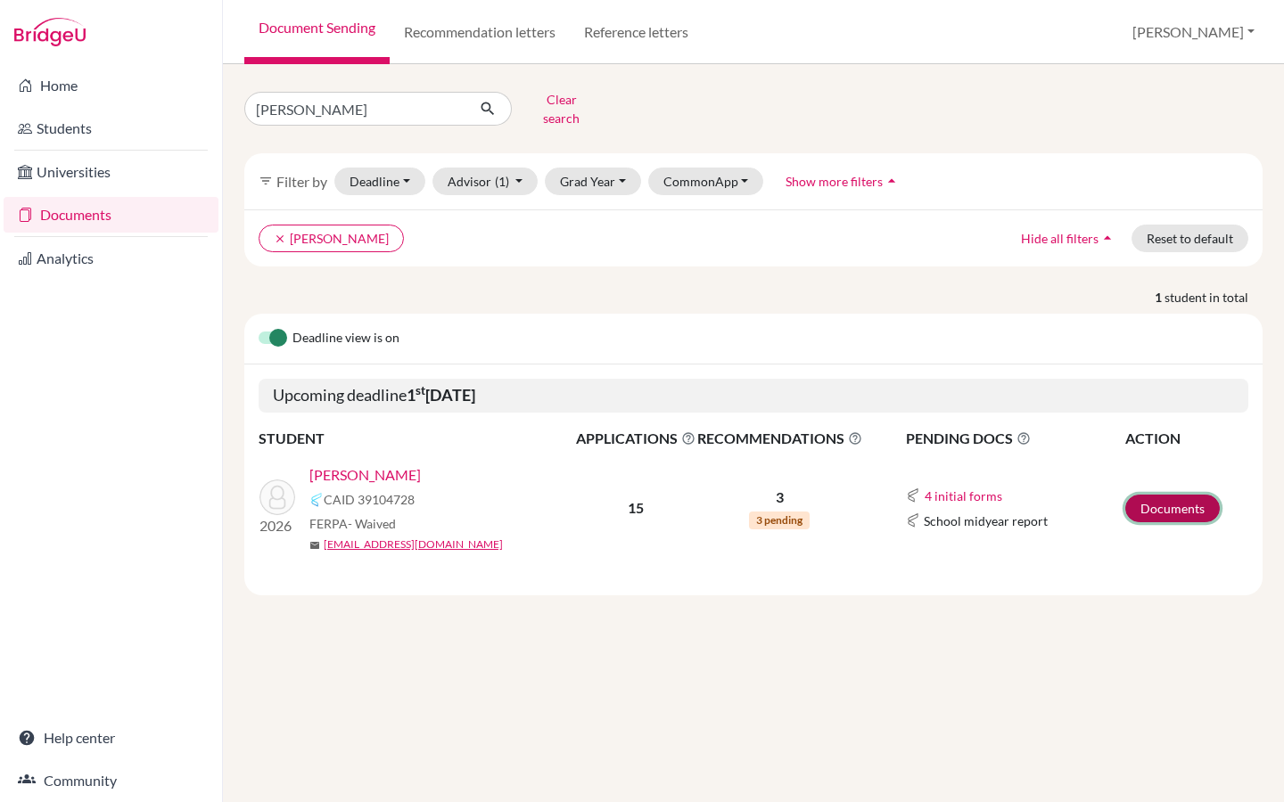
click at [1162, 495] on link "Documents" at bounding box center [1172, 509] width 94 height 28
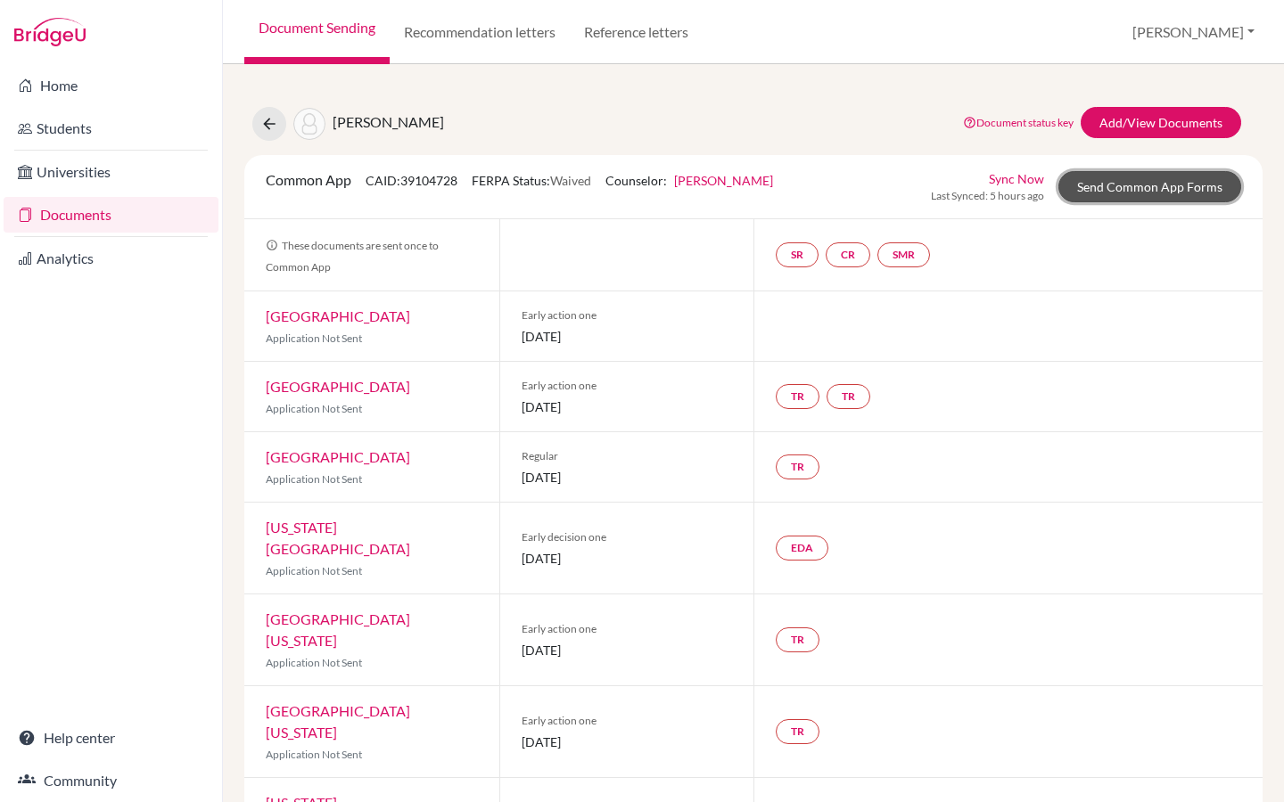
click at [1136, 192] on link "Send Common App Forms" at bounding box center [1149, 186] width 183 height 31
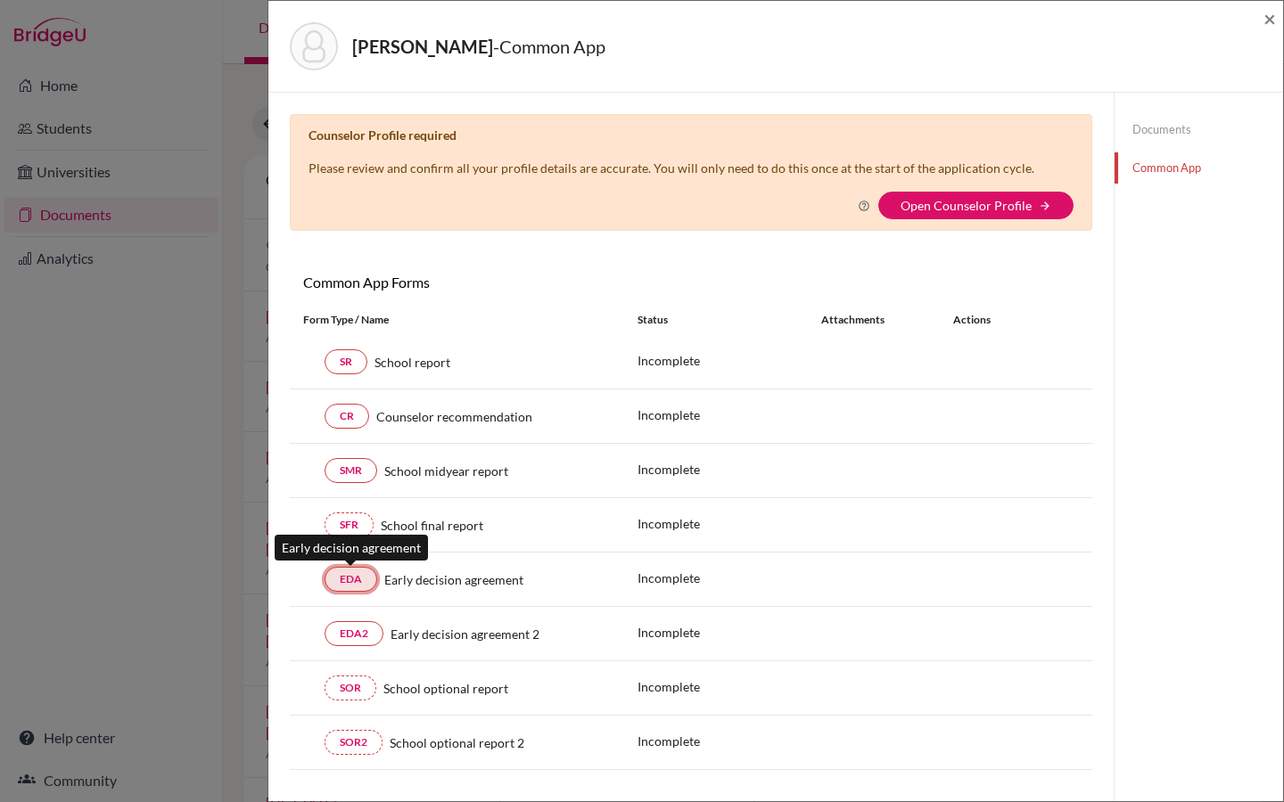
click at [345, 582] on link "EDA" at bounding box center [350, 579] width 53 height 25
drag, startPoint x: 1270, startPoint y: 21, endPoint x: 733, endPoint y: 420, distance: 669.1
click at [1270, 21] on span "×" at bounding box center [1269, 18] width 12 height 26
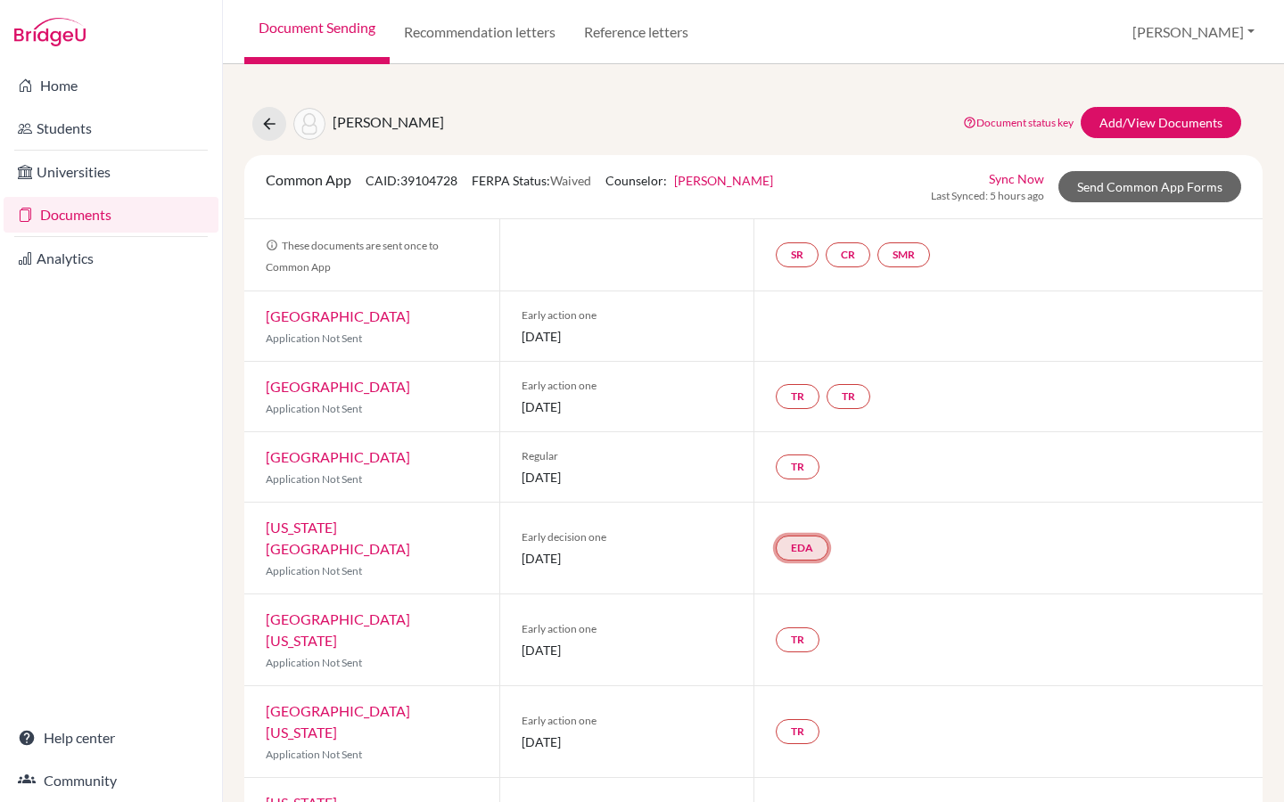
click at [805, 540] on link "EDA" at bounding box center [801, 548] width 53 height 25
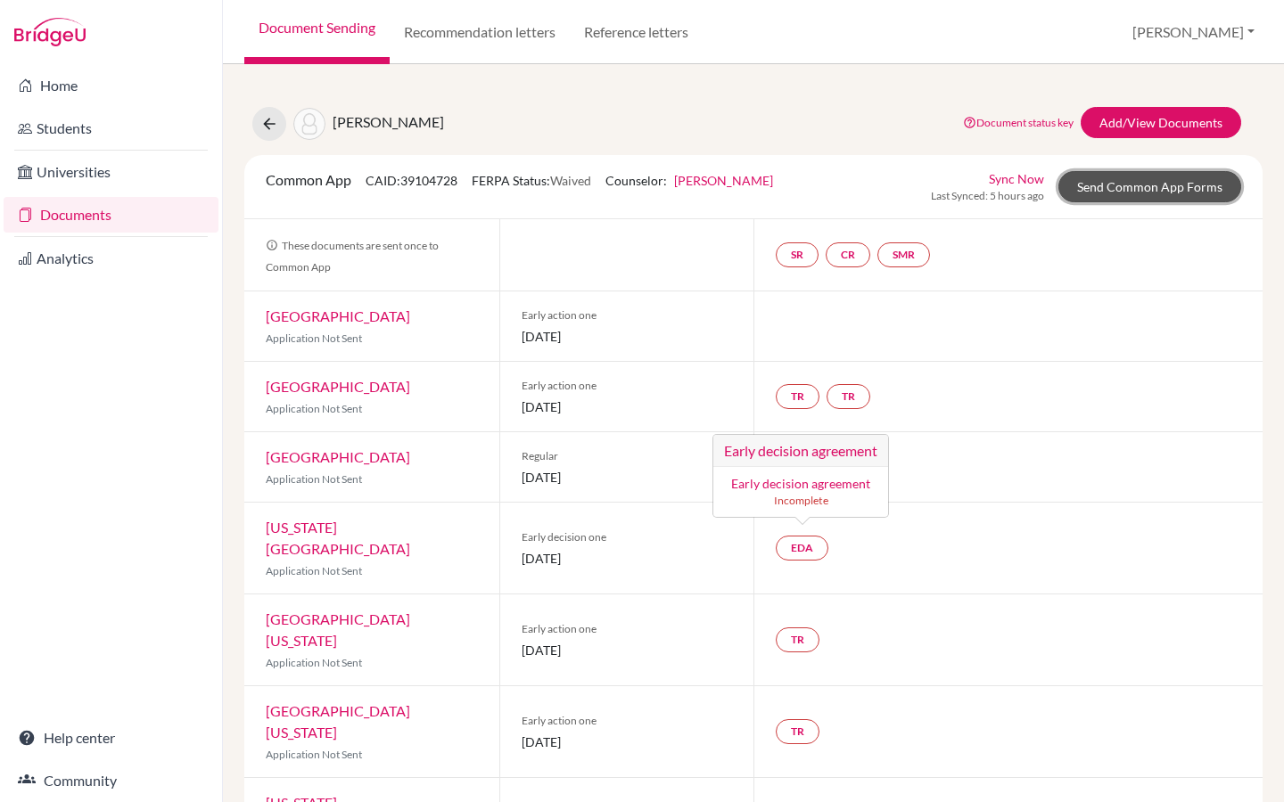
click at [1145, 189] on link "Send Common App Forms" at bounding box center [1149, 186] width 183 height 31
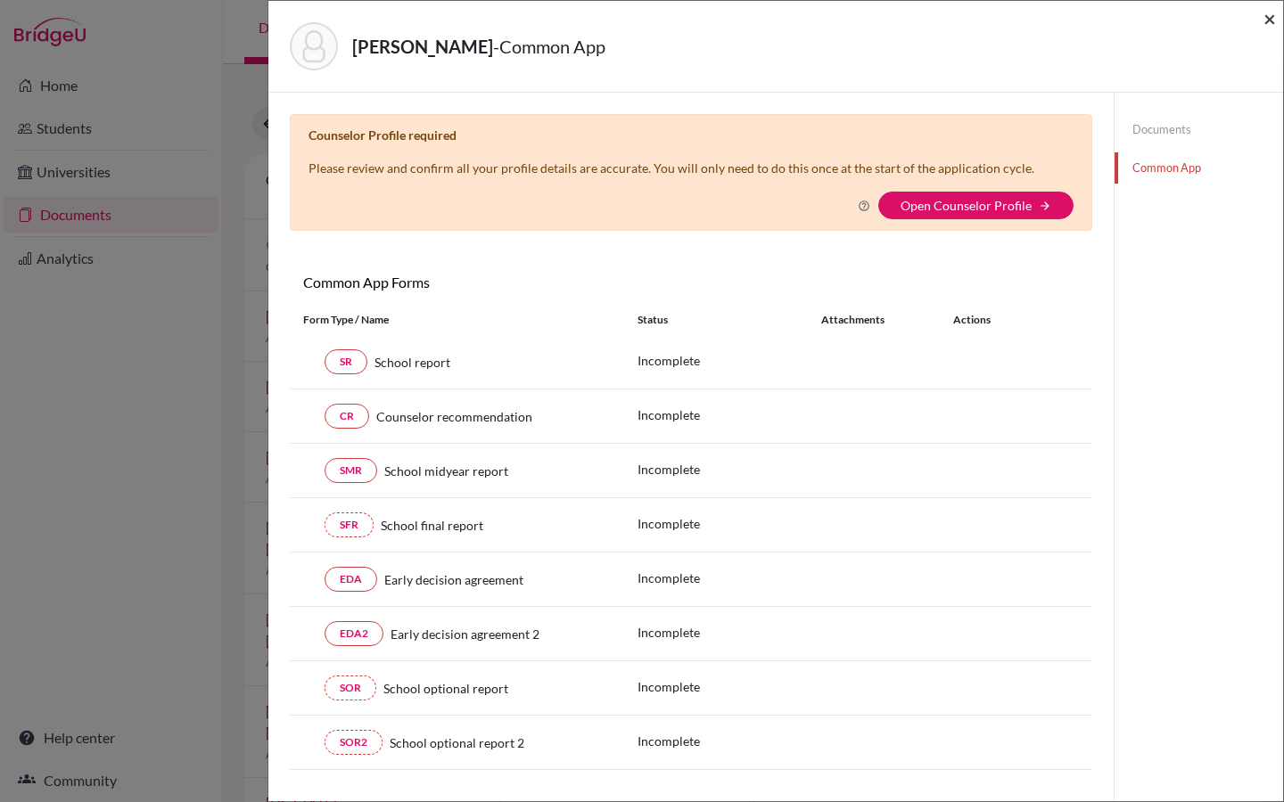
click at [1275, 15] on span "×" at bounding box center [1269, 18] width 12 height 26
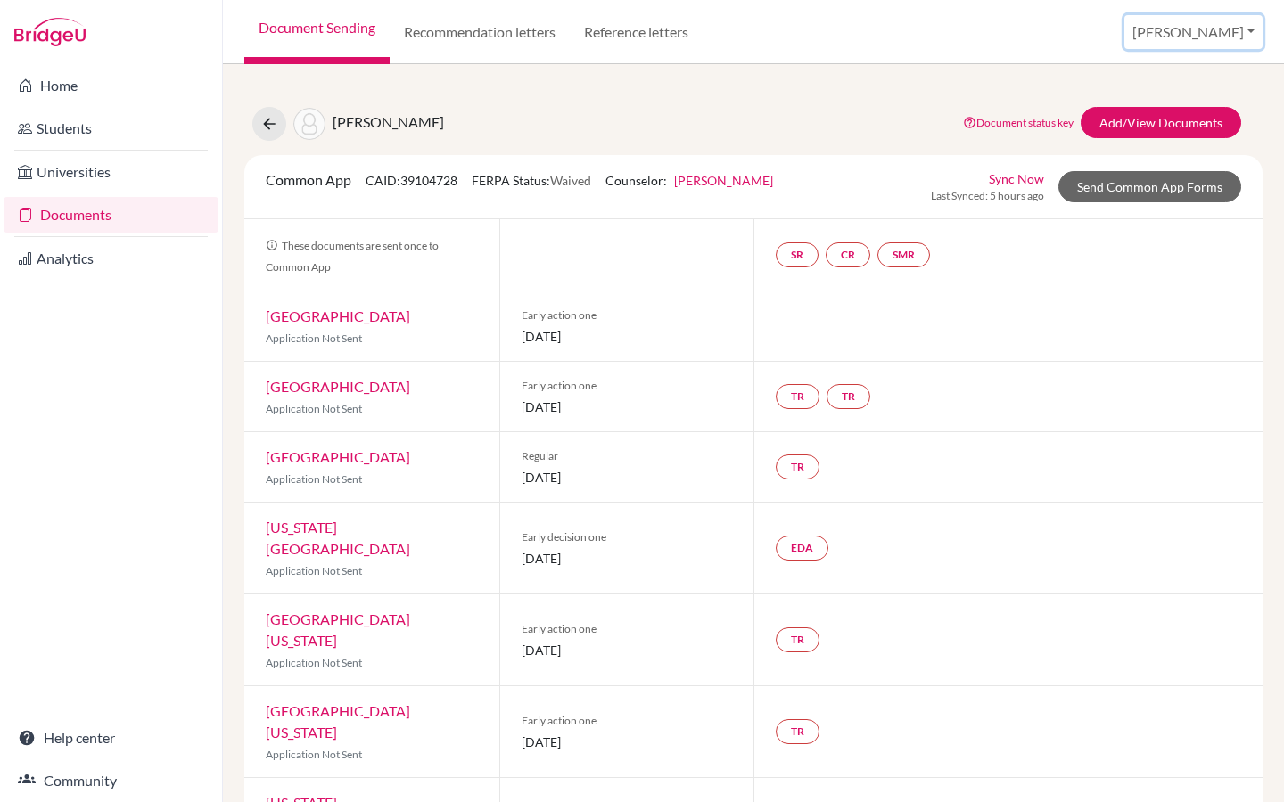
click at [1229, 31] on button "[PERSON_NAME]" at bounding box center [1193, 32] width 138 height 34
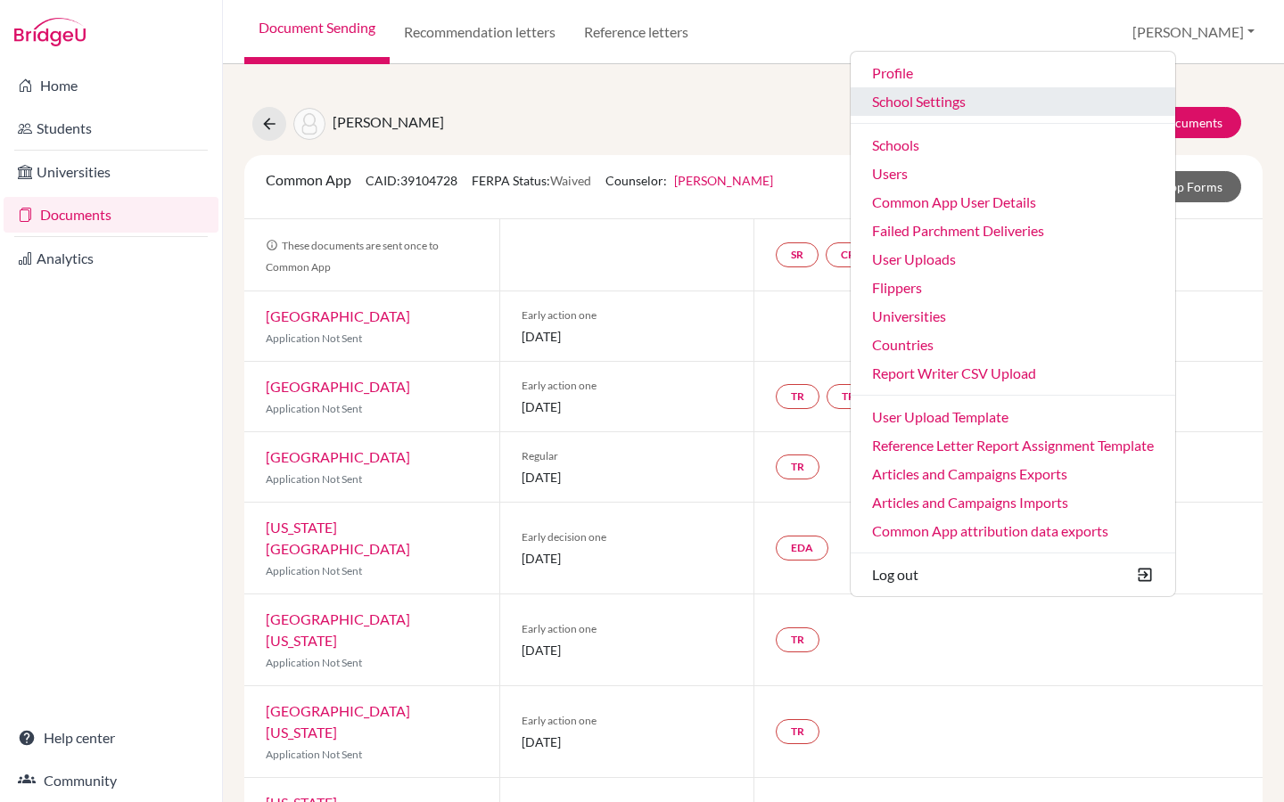
click at [1017, 99] on link "School Settings" at bounding box center [1012, 101] width 324 height 29
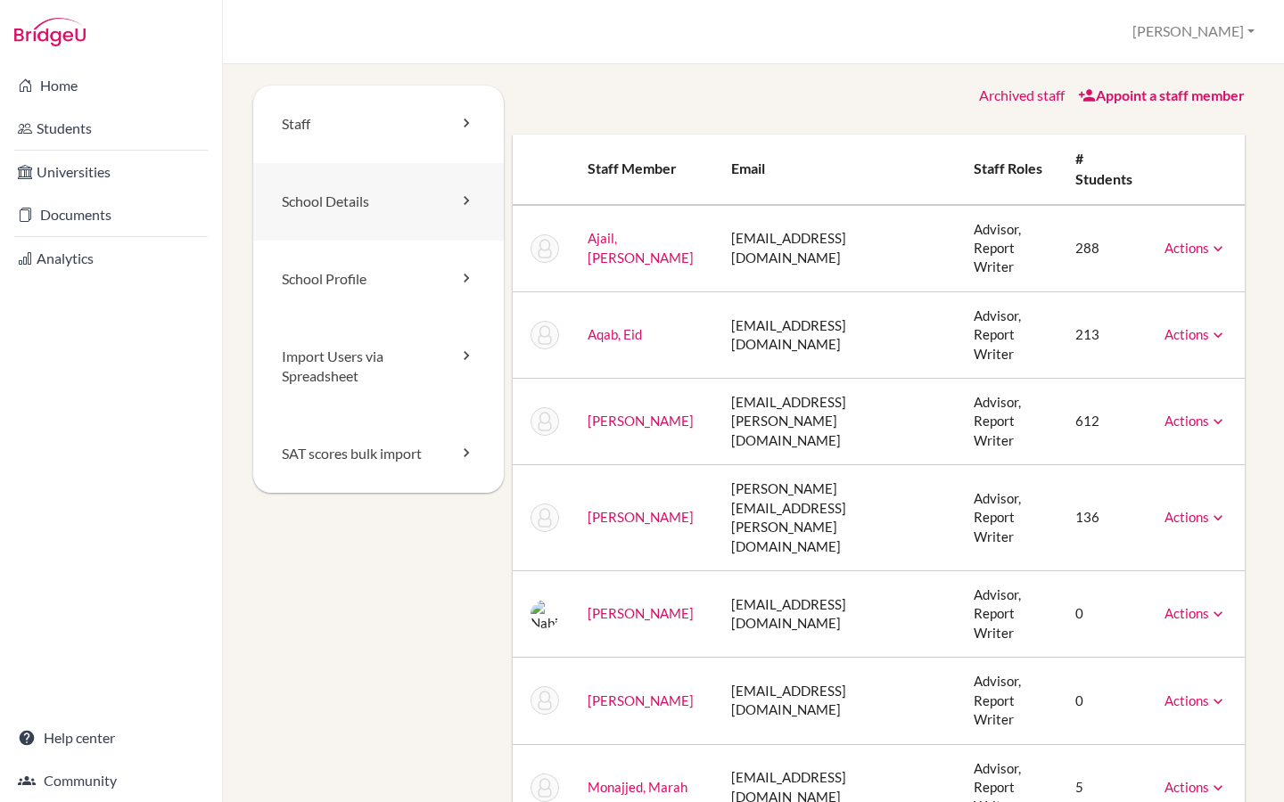
click at [340, 218] on link "School Details" at bounding box center [378, 202] width 250 height 78
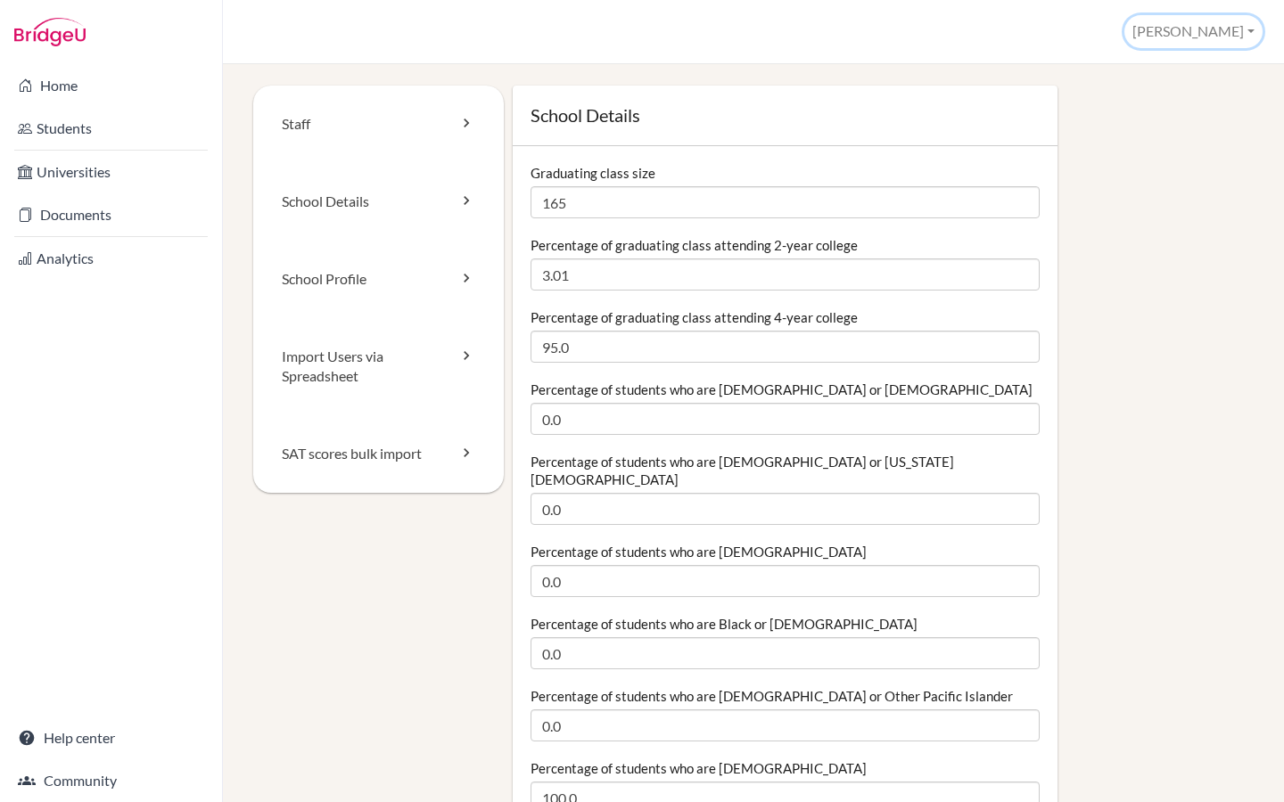
drag, startPoint x: 1240, startPoint y: 21, endPoint x: 855, endPoint y: 8, distance: 385.3
click at [1240, 21] on button "[PERSON_NAME]" at bounding box center [1193, 31] width 138 height 33
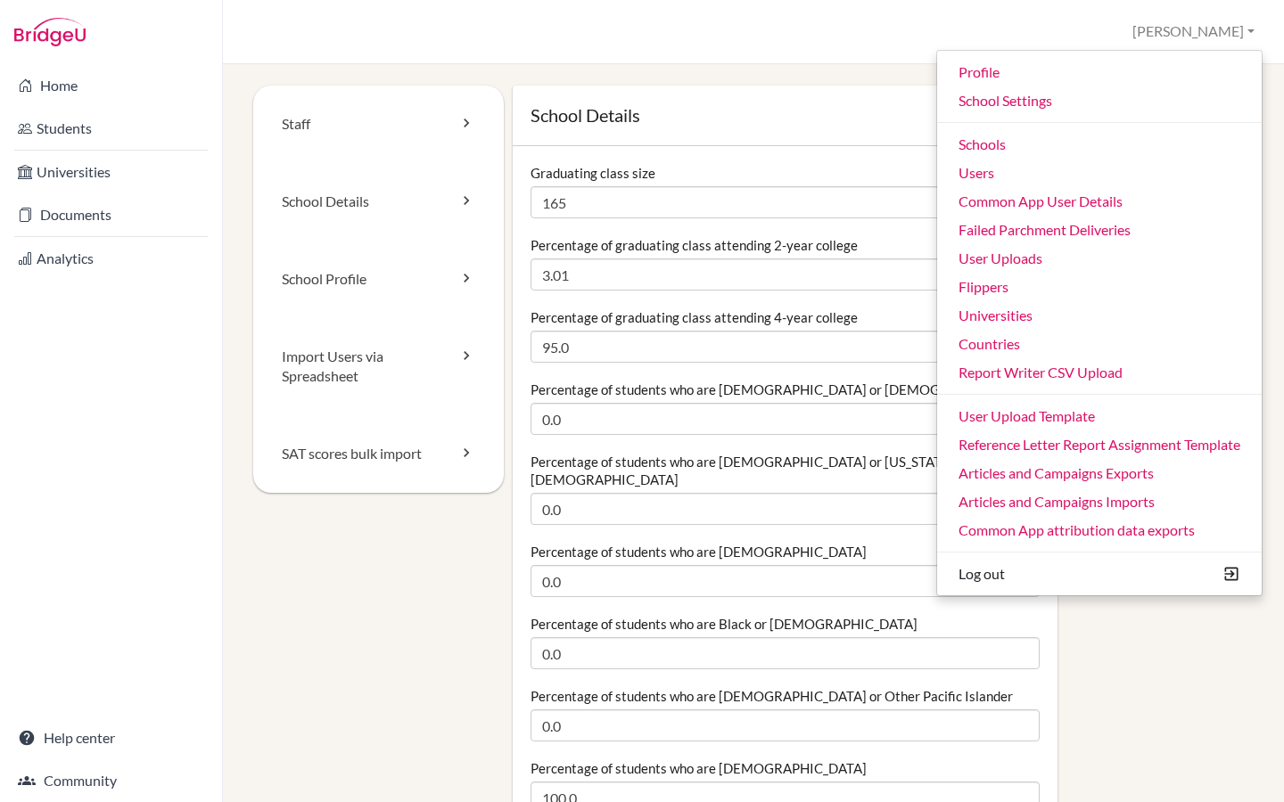
click at [776, 46] on div "School Settings Riya Profile School Settings Admin Schools Users Common App Use…" at bounding box center [753, 32] width 1061 height 64
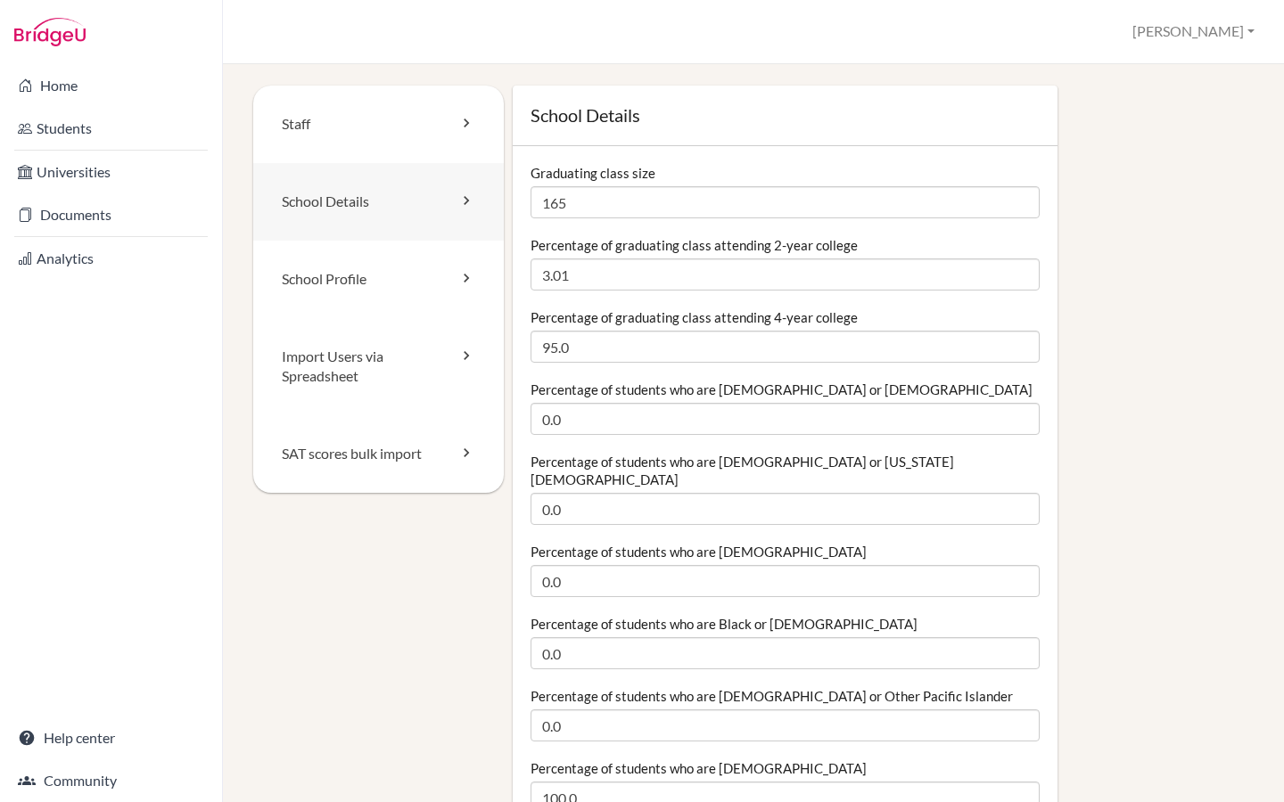
click at [366, 203] on link "School Details" at bounding box center [378, 202] width 250 height 78
click at [345, 263] on link "School Profile" at bounding box center [378, 280] width 250 height 78
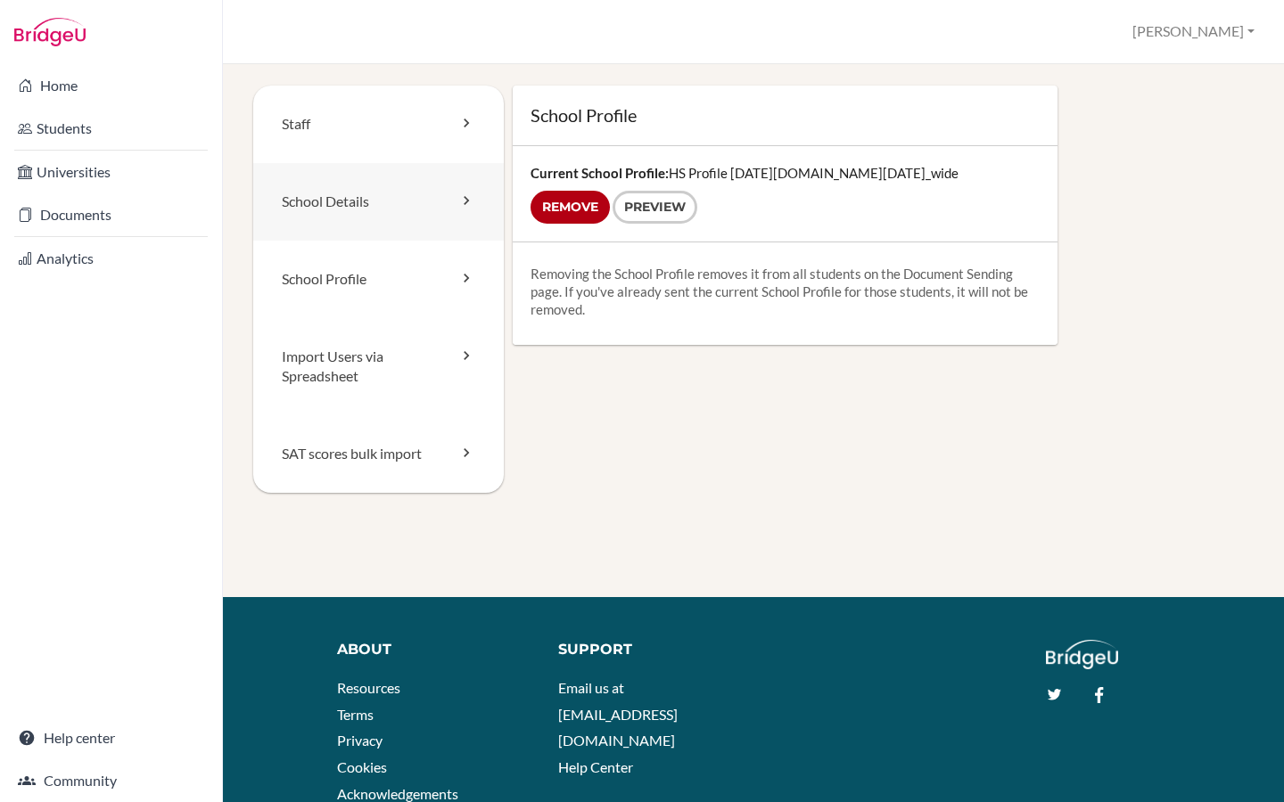
click at [356, 204] on link "School Details" at bounding box center [378, 202] width 250 height 78
click at [121, 118] on link "Students" at bounding box center [111, 129] width 215 height 36
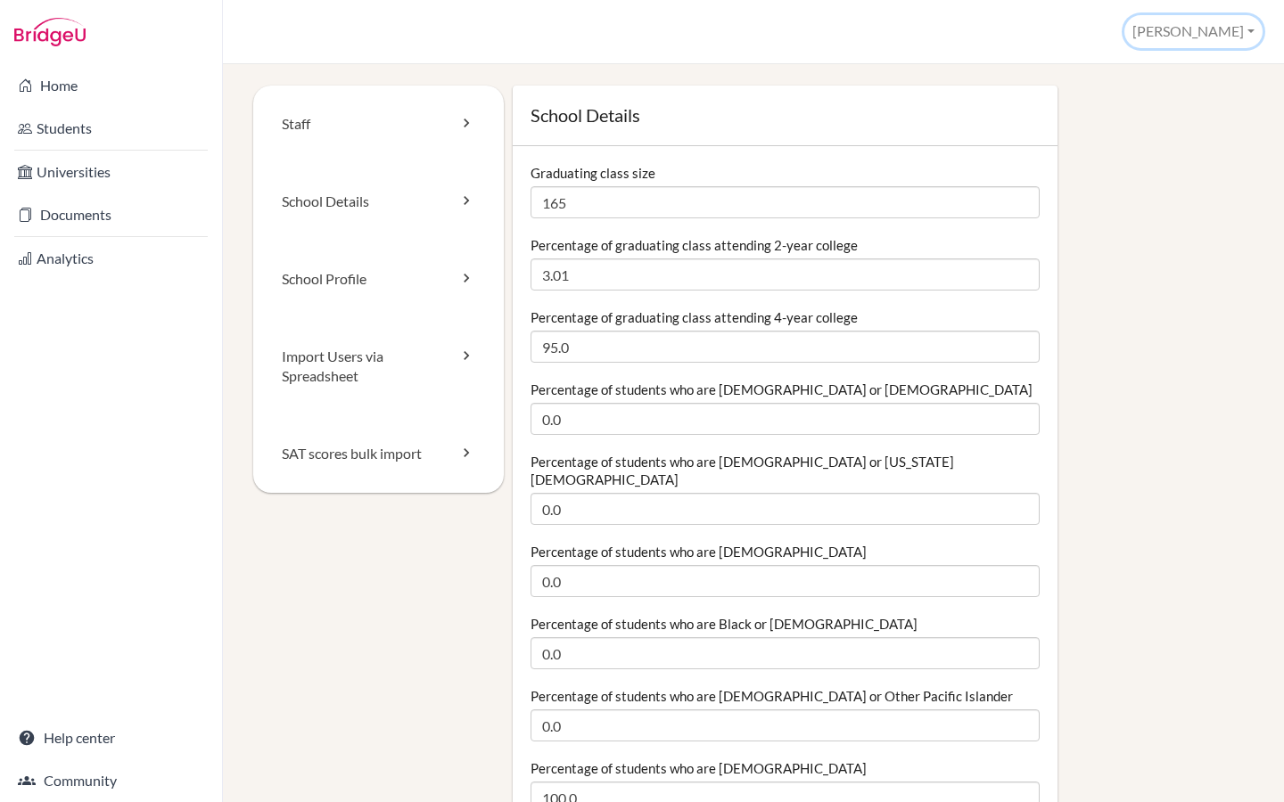
click at [1230, 35] on button "[PERSON_NAME]" at bounding box center [1193, 31] width 138 height 33
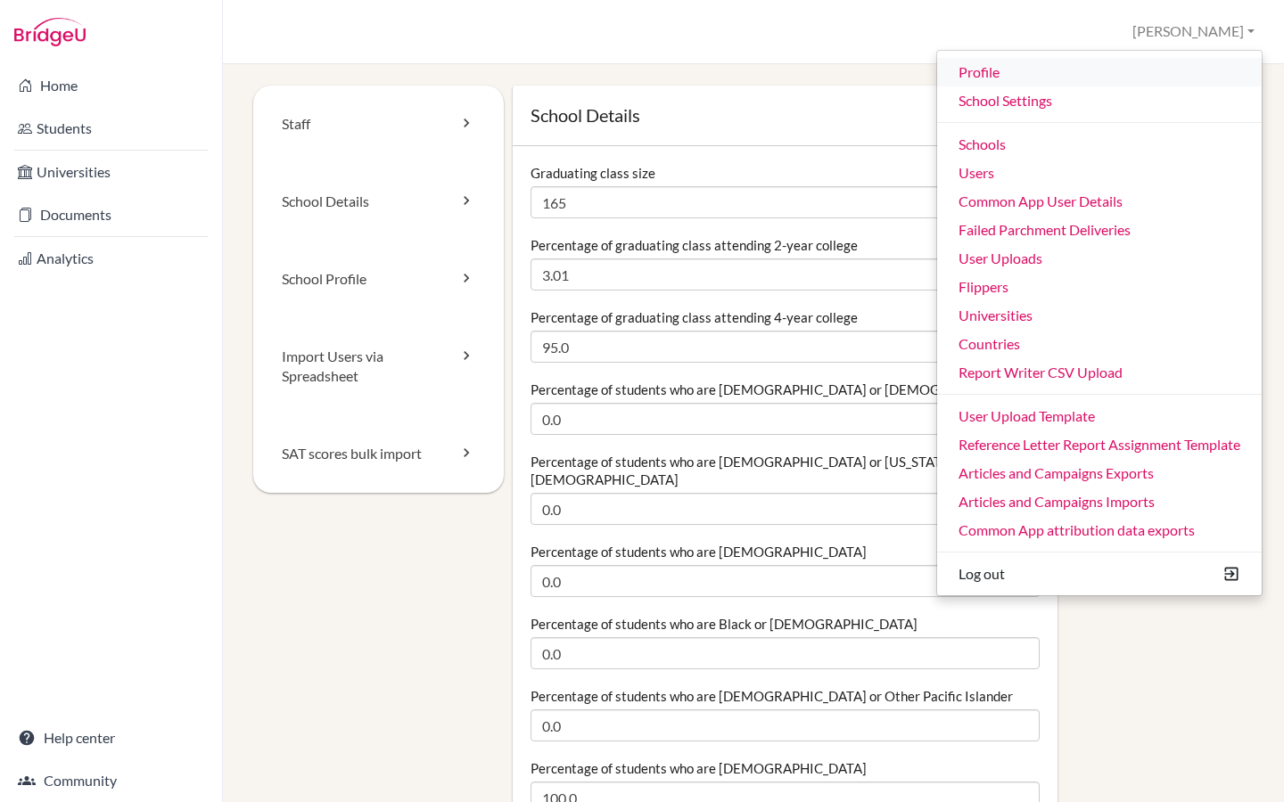
click at [1054, 75] on link "Profile" at bounding box center [1099, 72] width 324 height 29
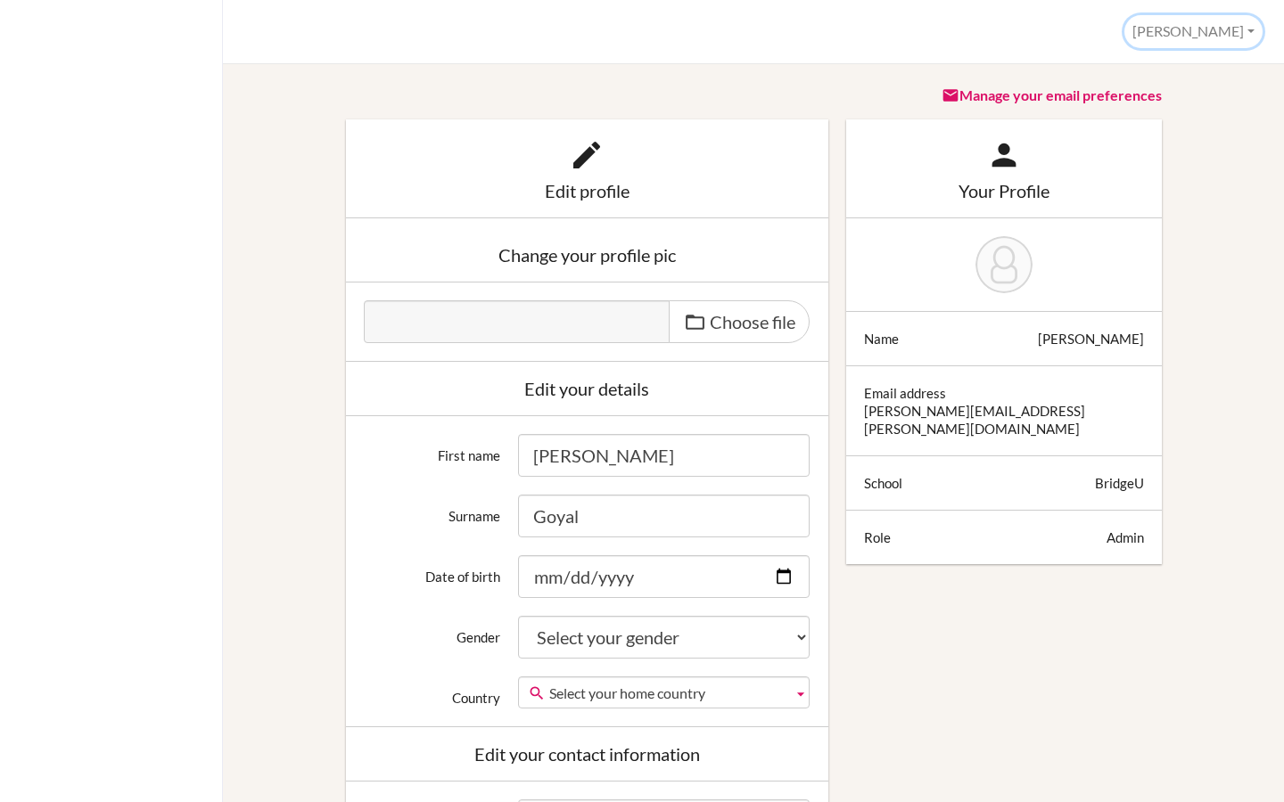
click at [1231, 35] on button "[PERSON_NAME]" at bounding box center [1193, 31] width 138 height 33
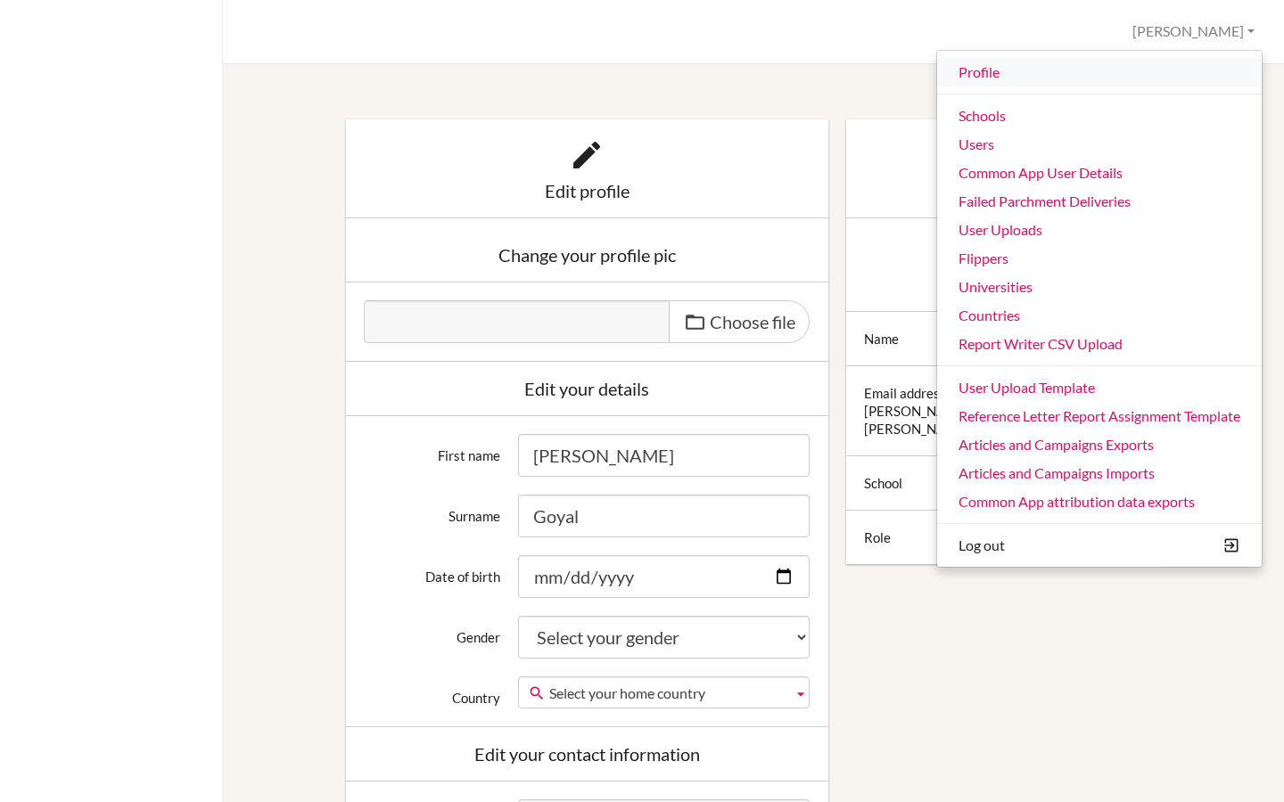
click at [972, 81] on link "Profile" at bounding box center [1099, 72] width 324 height 29
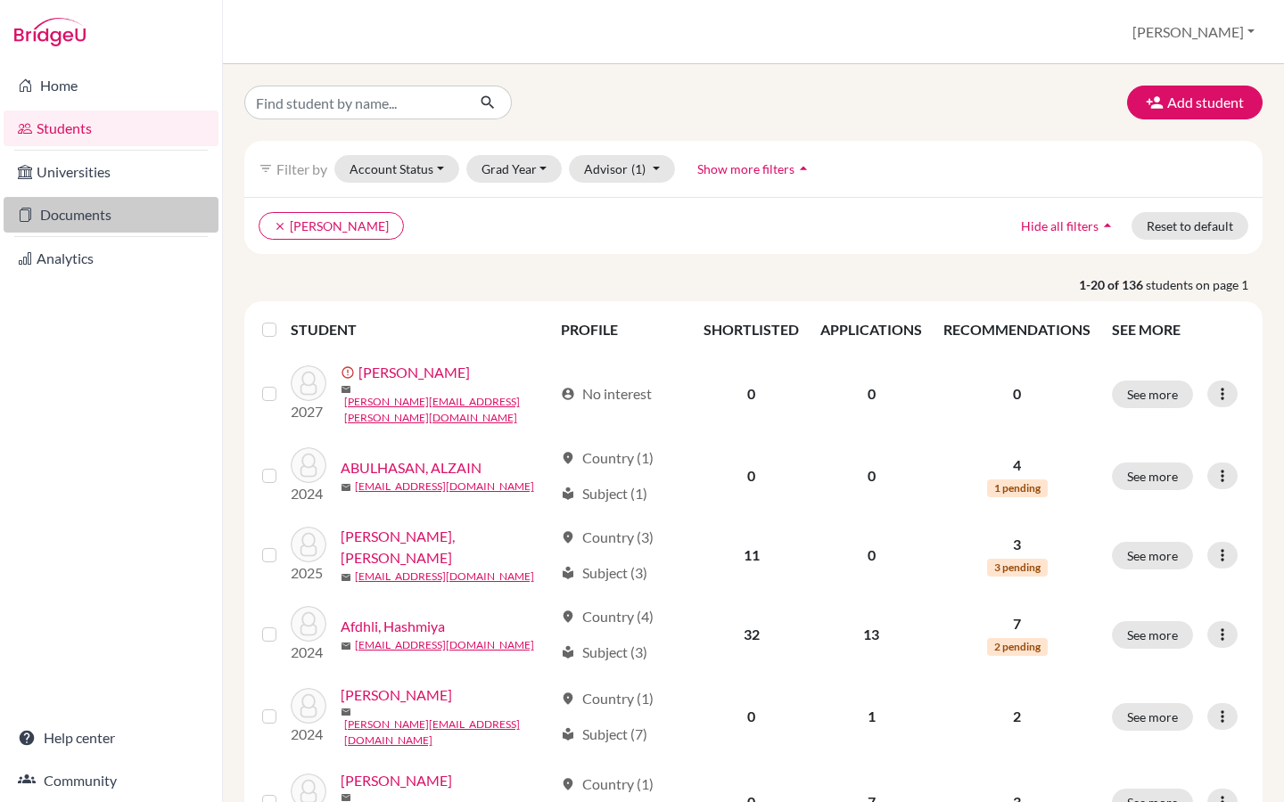
click at [102, 215] on link "Documents" at bounding box center [111, 215] width 215 height 36
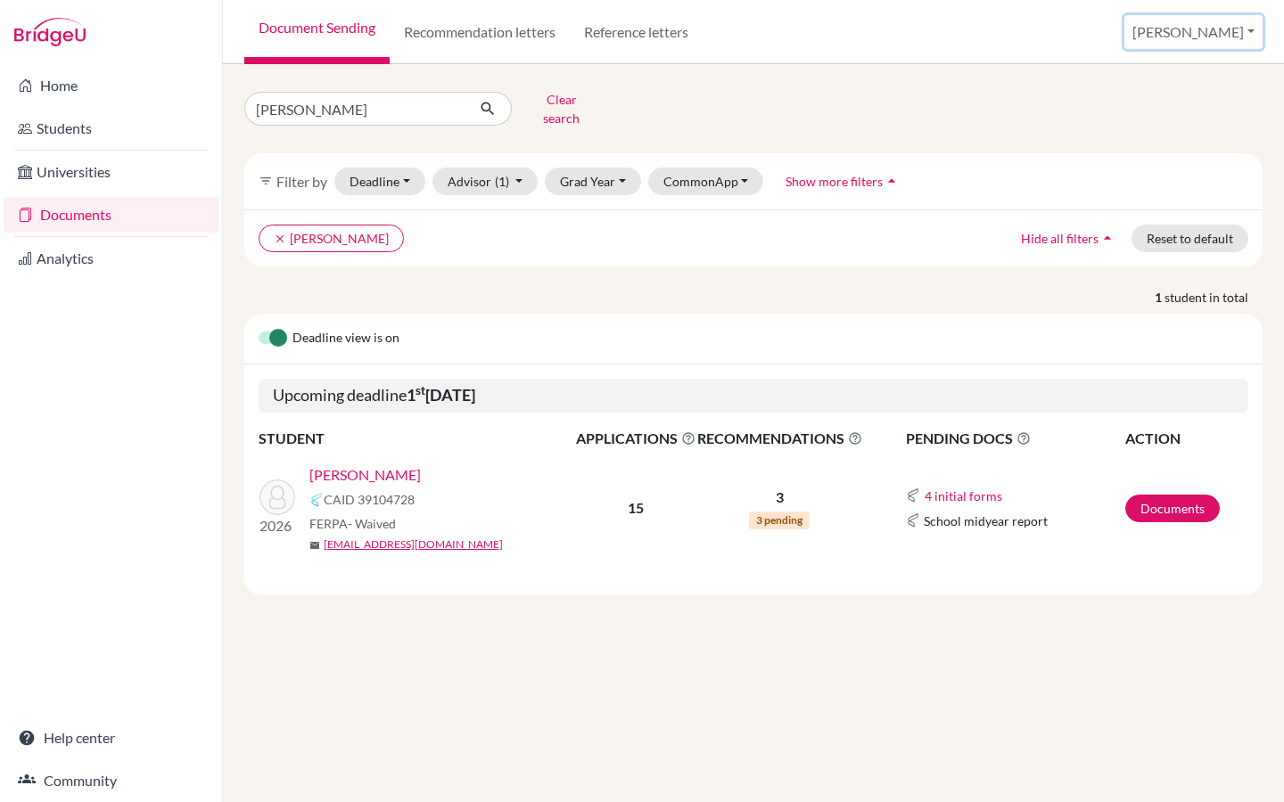
click at [1230, 35] on button "[PERSON_NAME]" at bounding box center [1193, 32] width 138 height 34
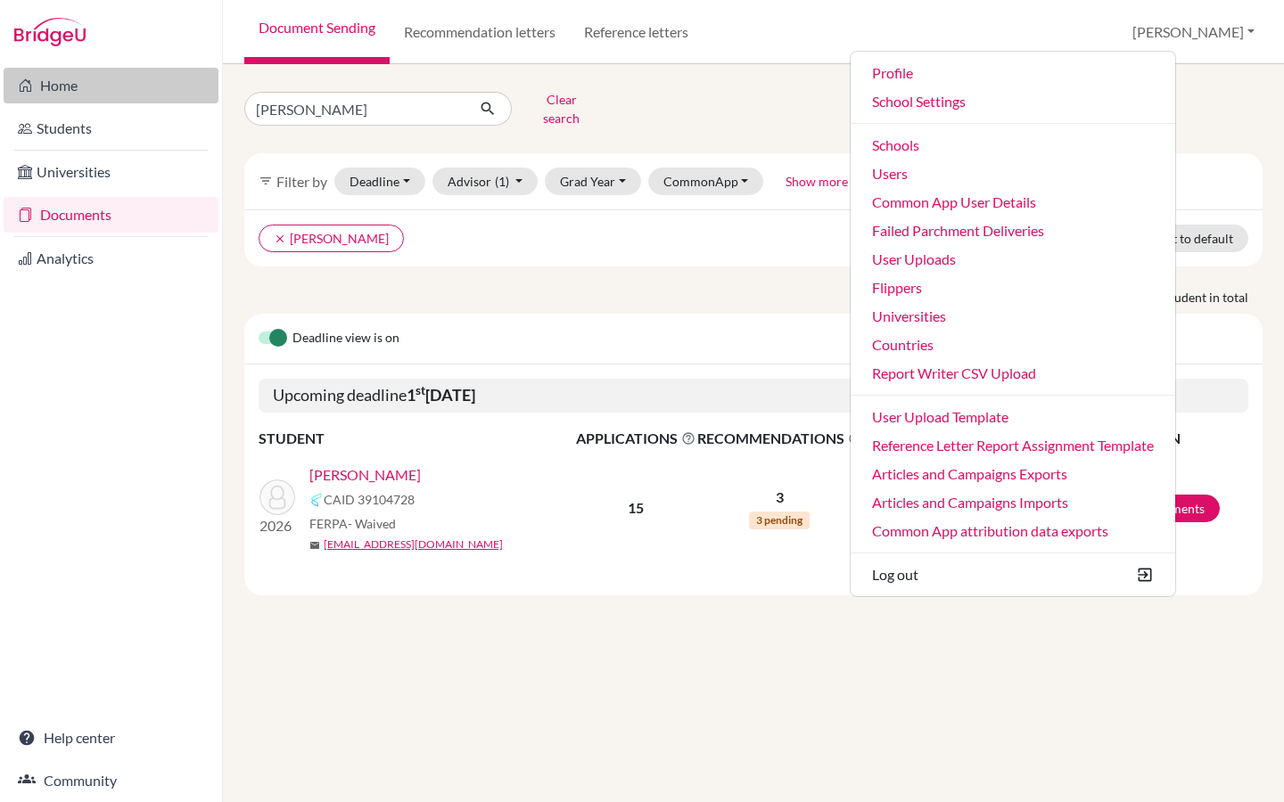
click at [106, 88] on link "Home" at bounding box center [111, 86] width 215 height 36
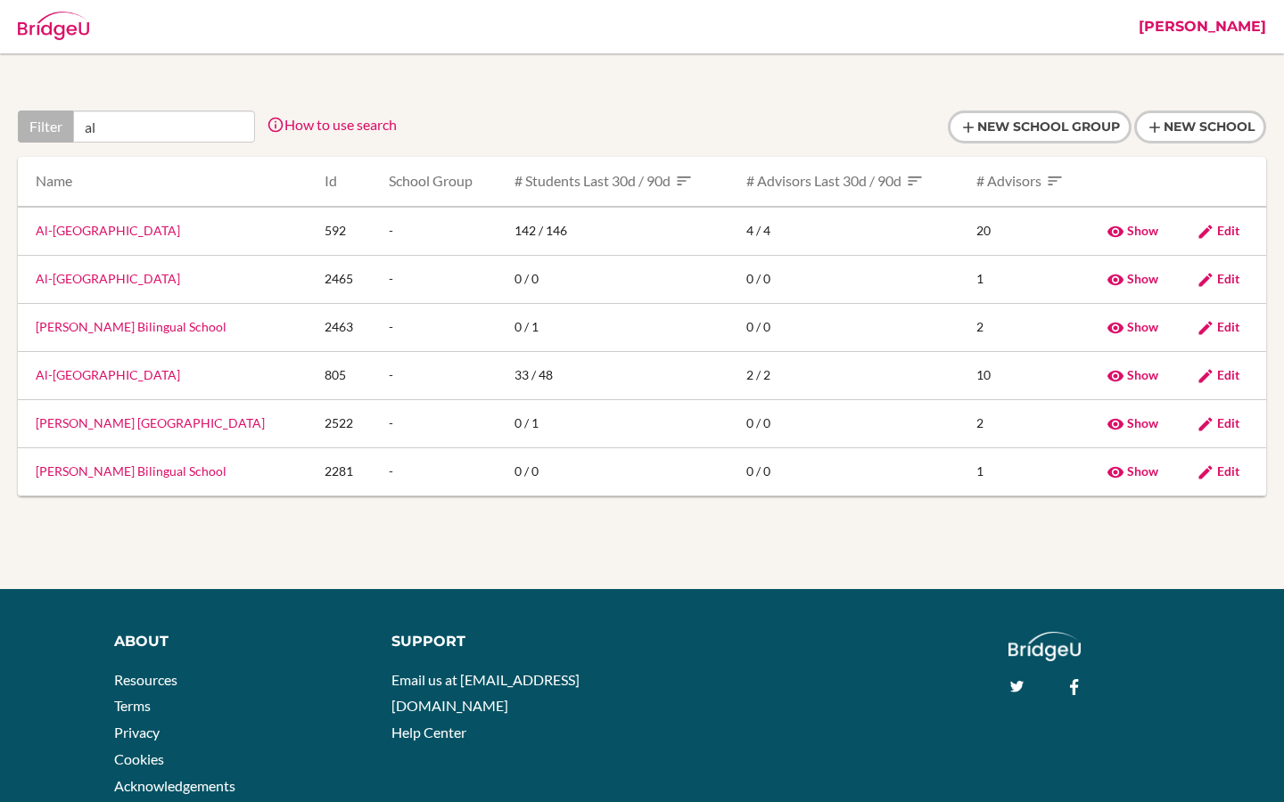
type input "a"
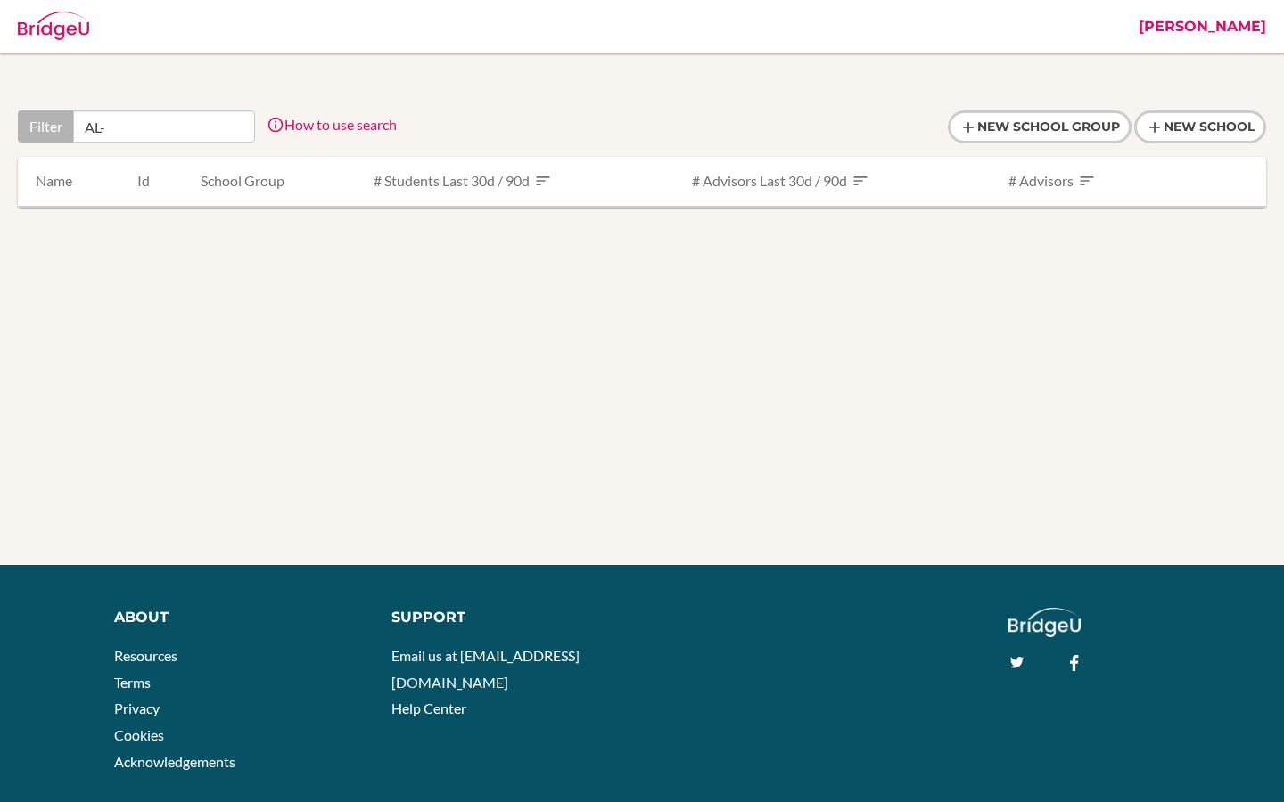
type input "AL-"
drag, startPoint x: 103, startPoint y: 130, endPoint x: 69, endPoint y: 124, distance: 35.3
click at [69, 124] on div "Filter AL-" at bounding box center [136, 127] width 237 height 32
click at [98, 127] on input "al-" at bounding box center [164, 127] width 182 height 32
drag, startPoint x: 127, startPoint y: 121, endPoint x: 29, endPoint y: 121, distance: 98.0
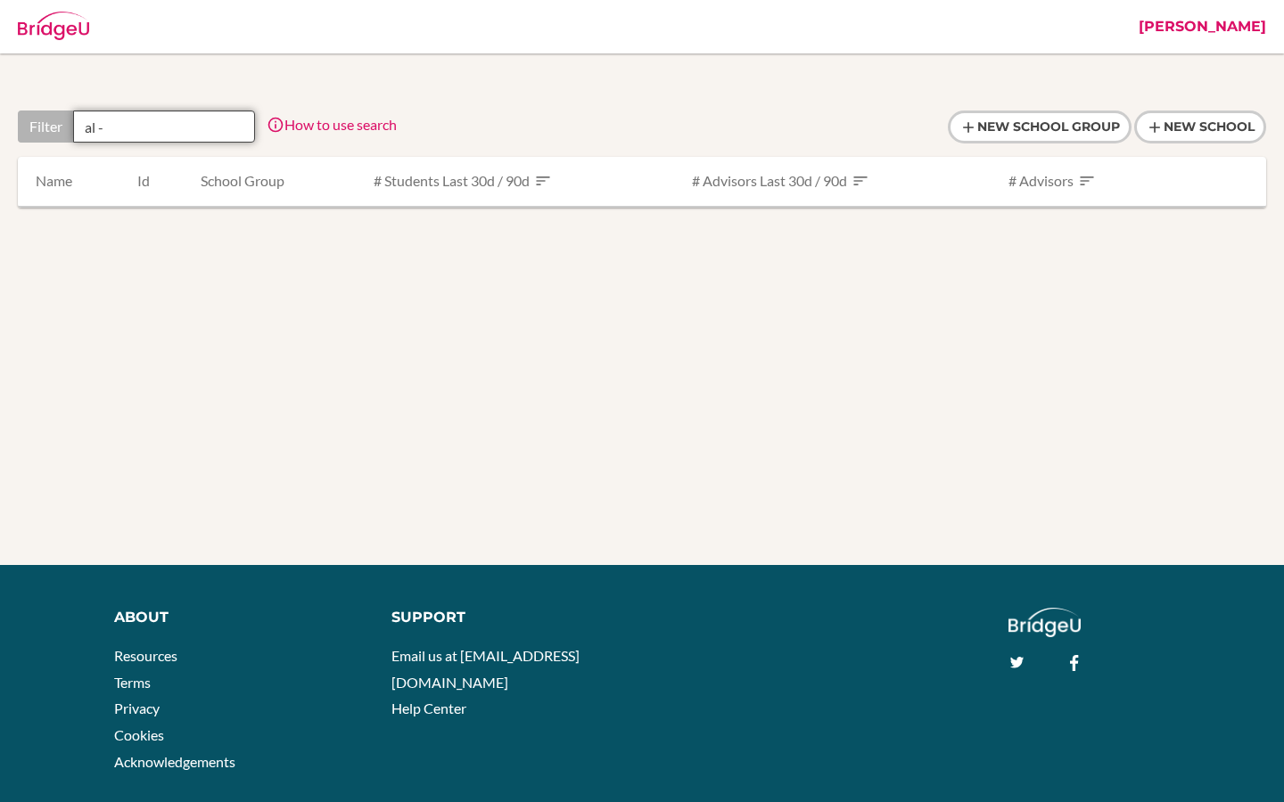
click at [29, 121] on div "Filter al -" at bounding box center [136, 127] width 237 height 32
paste input "Al - [GEOGRAPHIC_DATA]"
drag, startPoint x: 96, startPoint y: 127, endPoint x: 53, endPoint y: 128, distance: 43.7
click at [53, 128] on div "Filter [GEOGRAPHIC_DATA]" at bounding box center [136, 127] width 237 height 32
type input "[GEOGRAPHIC_DATA]"
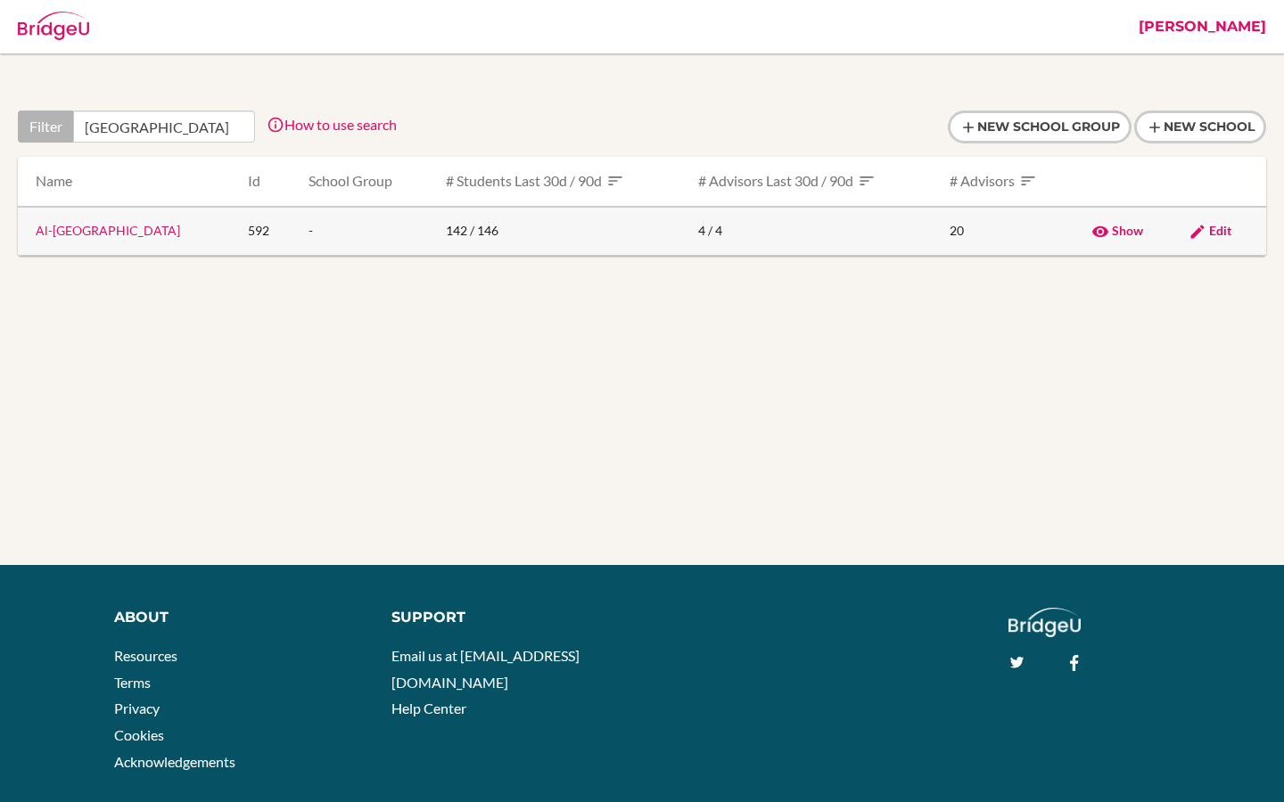
click at [119, 226] on link "Al-[GEOGRAPHIC_DATA]" at bounding box center [108, 230] width 144 height 15
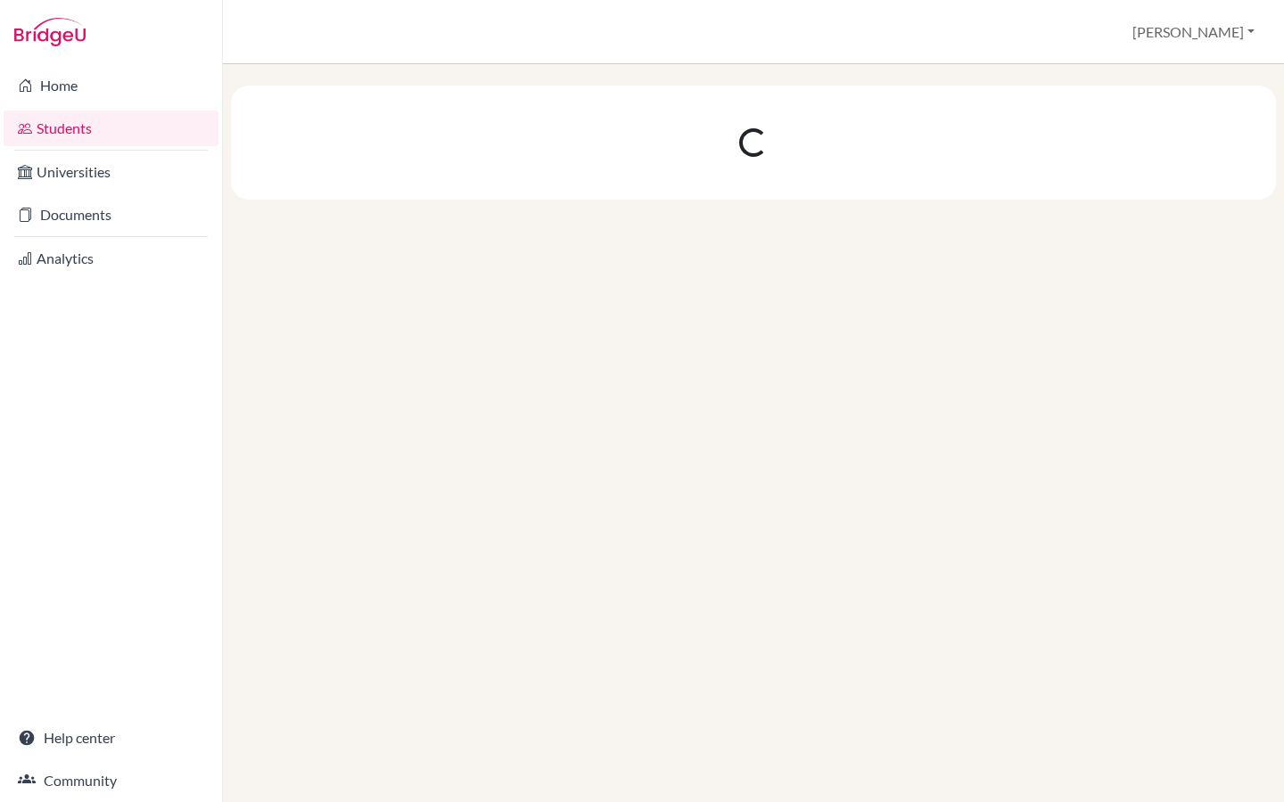
click at [89, 94] on link "Home" at bounding box center [111, 86] width 215 height 36
